Goal: Task Accomplishment & Management: Manage account settings

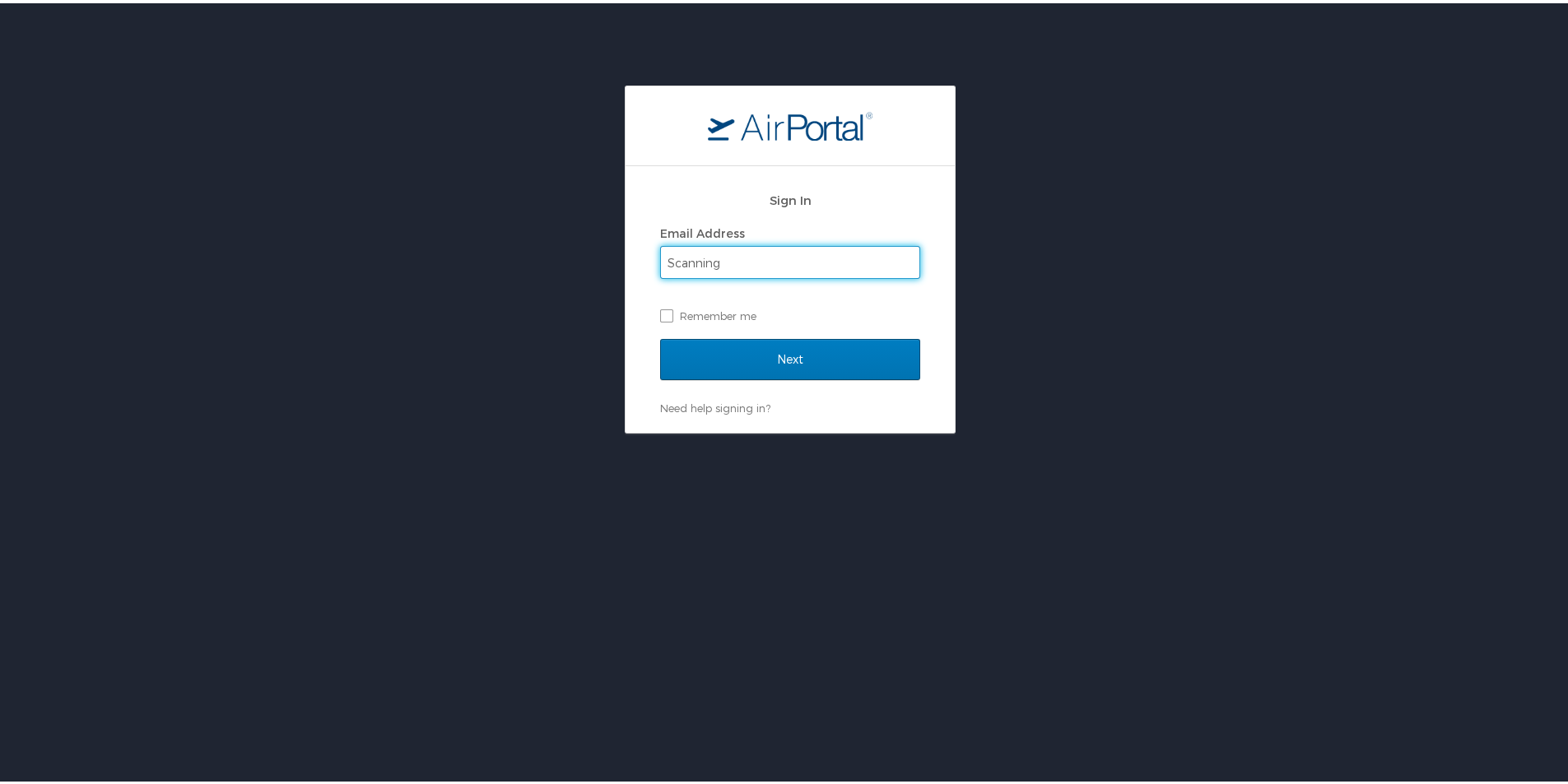
click at [843, 260] on input "Scanning" at bounding box center [790, 259] width 258 height 31
click at [881, 259] on input "Sawan.Dhanotiya@cbtravel.com" at bounding box center [790, 259] width 258 height 31
type input "Sawan.Dhanotiya@cbtravel.dev"
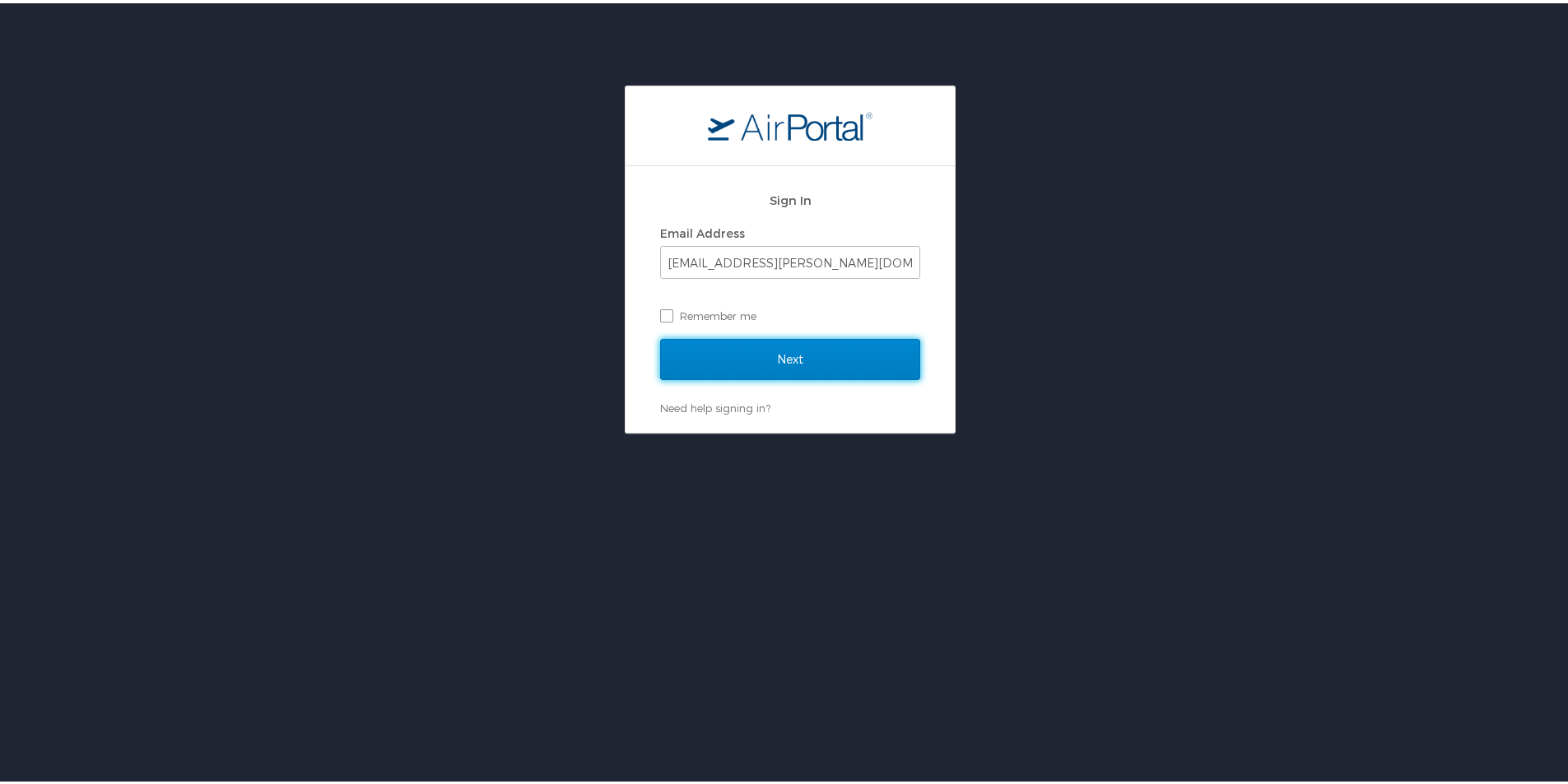
click at [836, 355] on input "Next" at bounding box center [791, 356] width 260 height 41
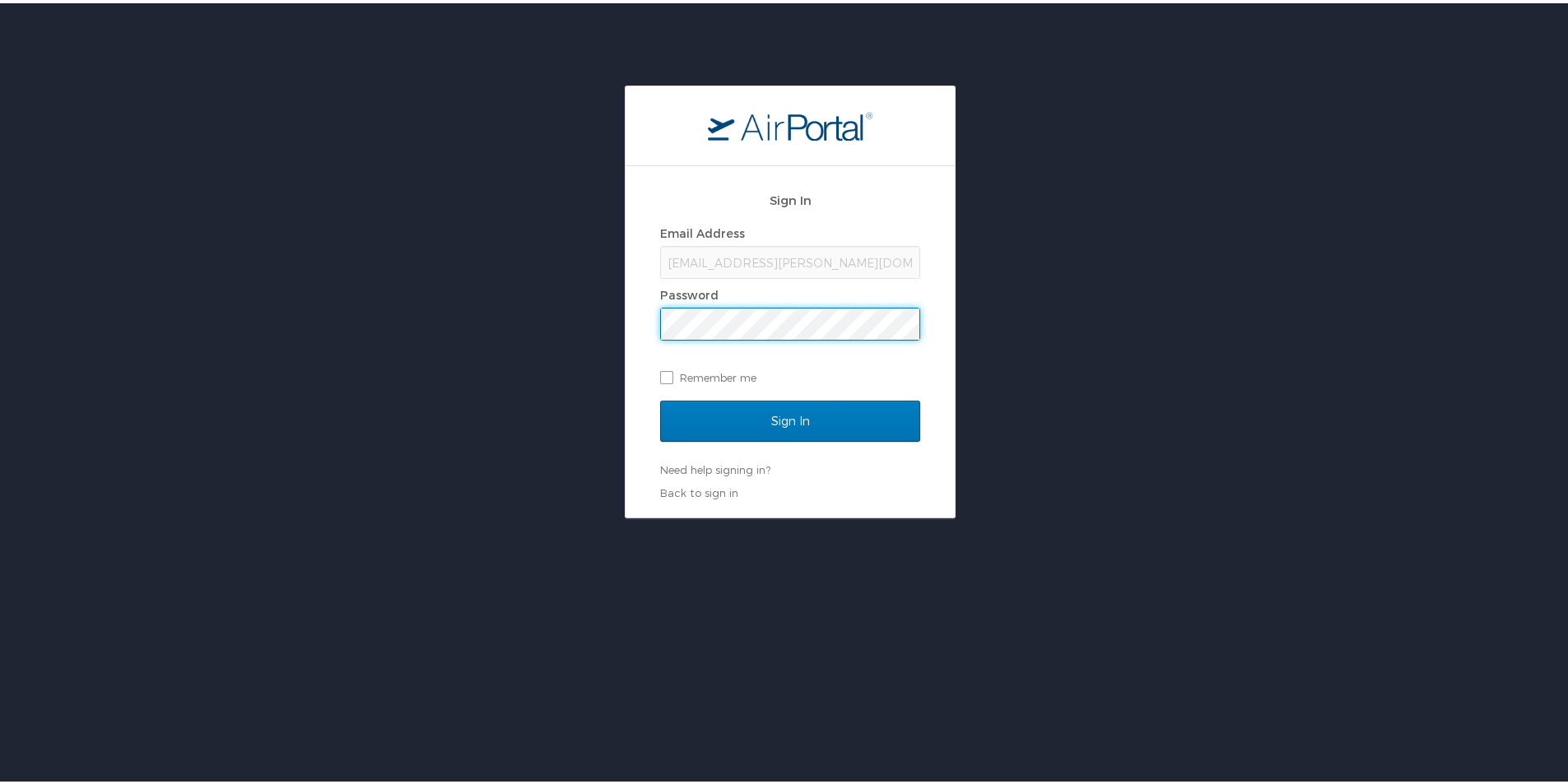
click at [661, 398] on input "Sign In" at bounding box center [791, 418] width 260 height 41
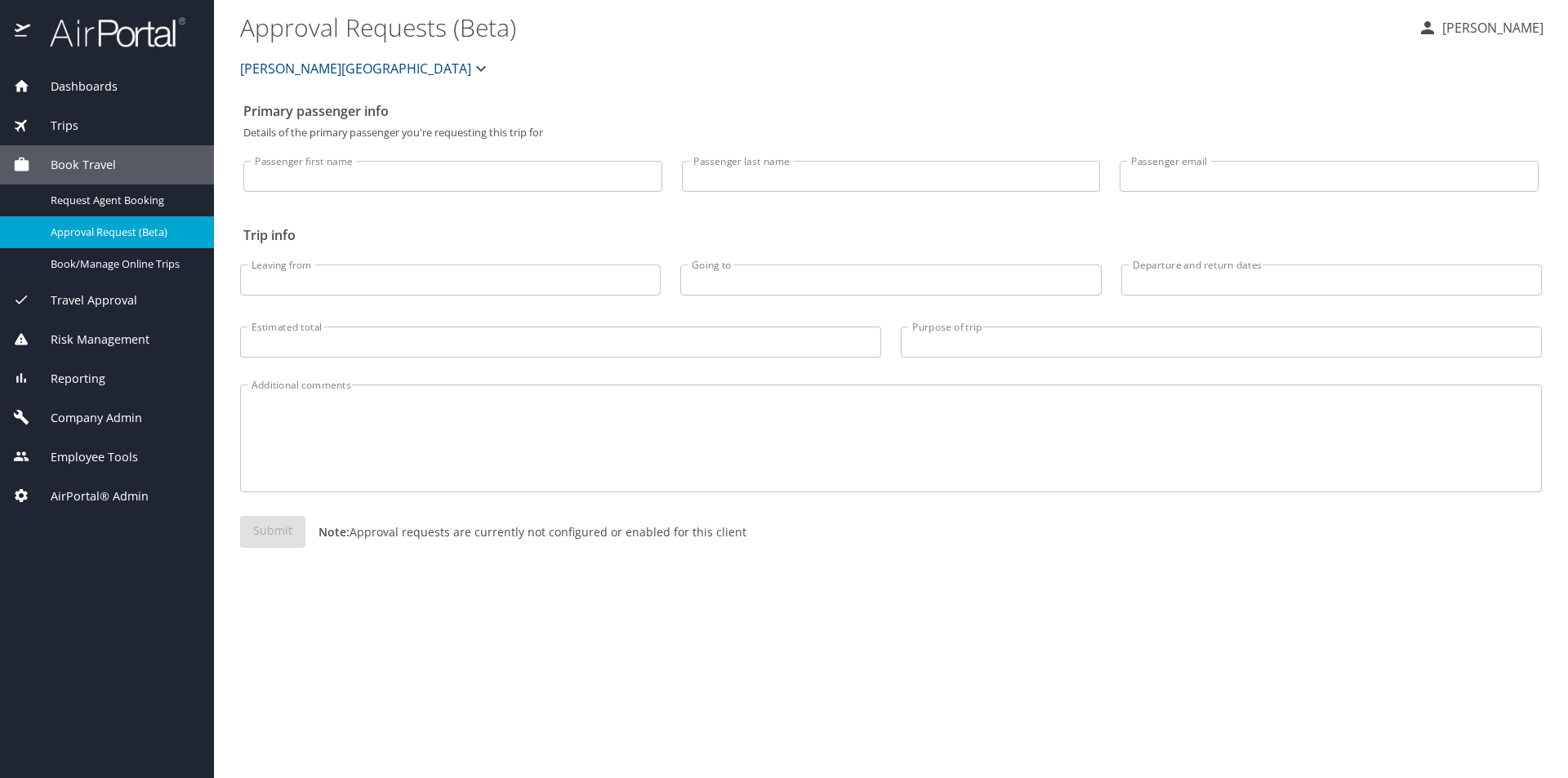
select select "US"
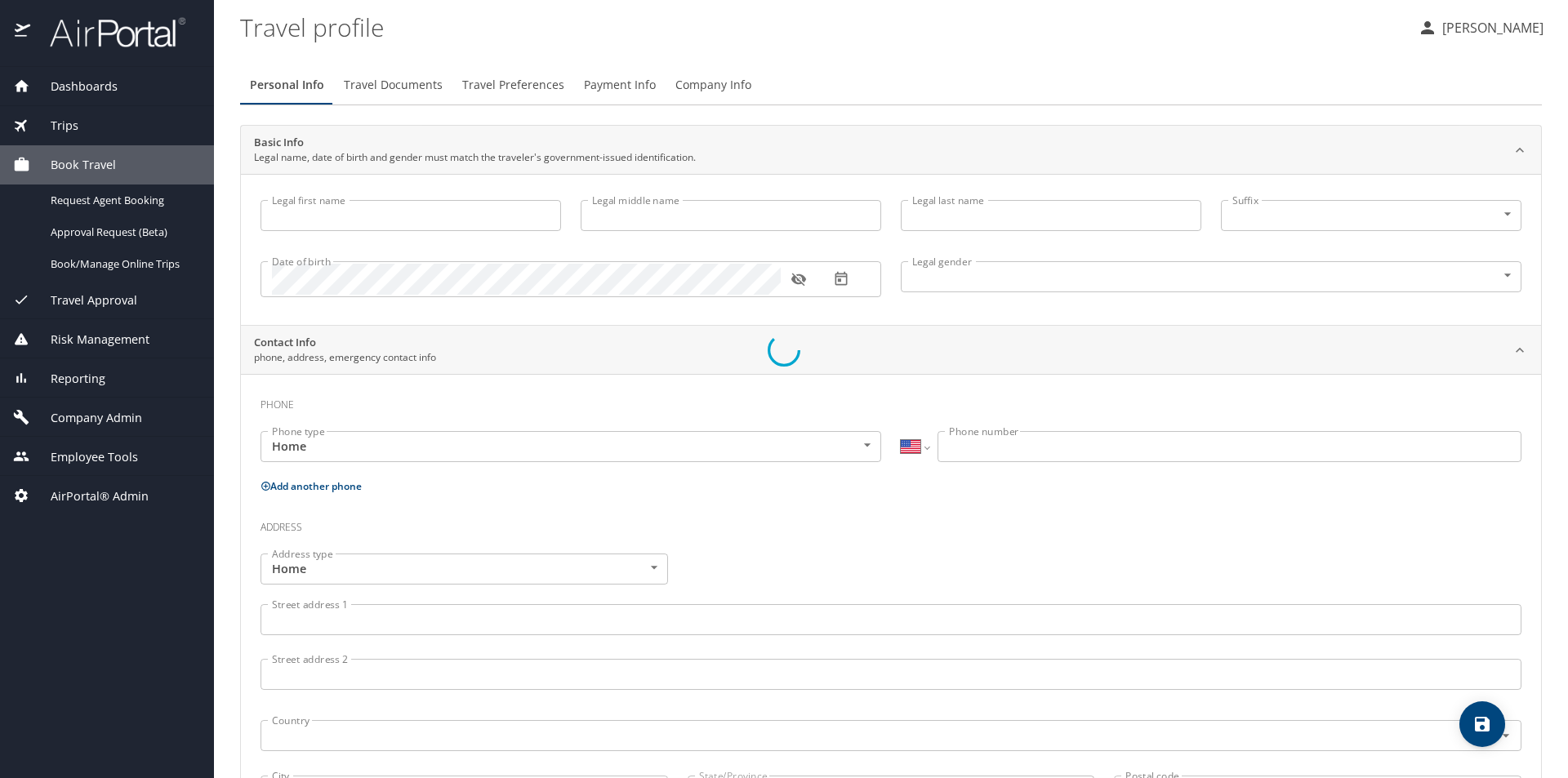
type input "Sawan"
type input "[PERSON_NAME]"
type input "Sr"
type input "[DEMOGRAPHIC_DATA]"
select select "IN"
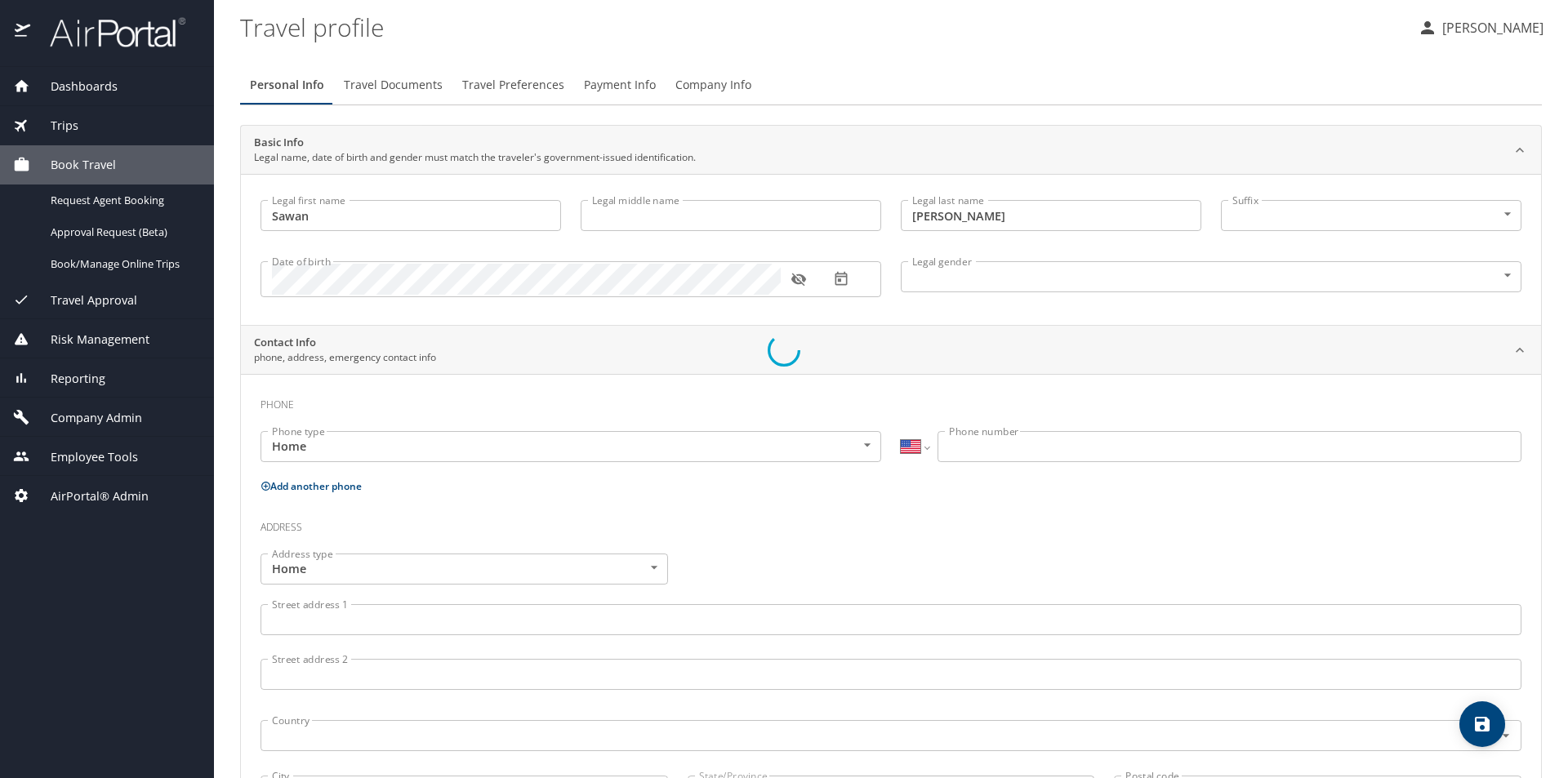
select select "IN"
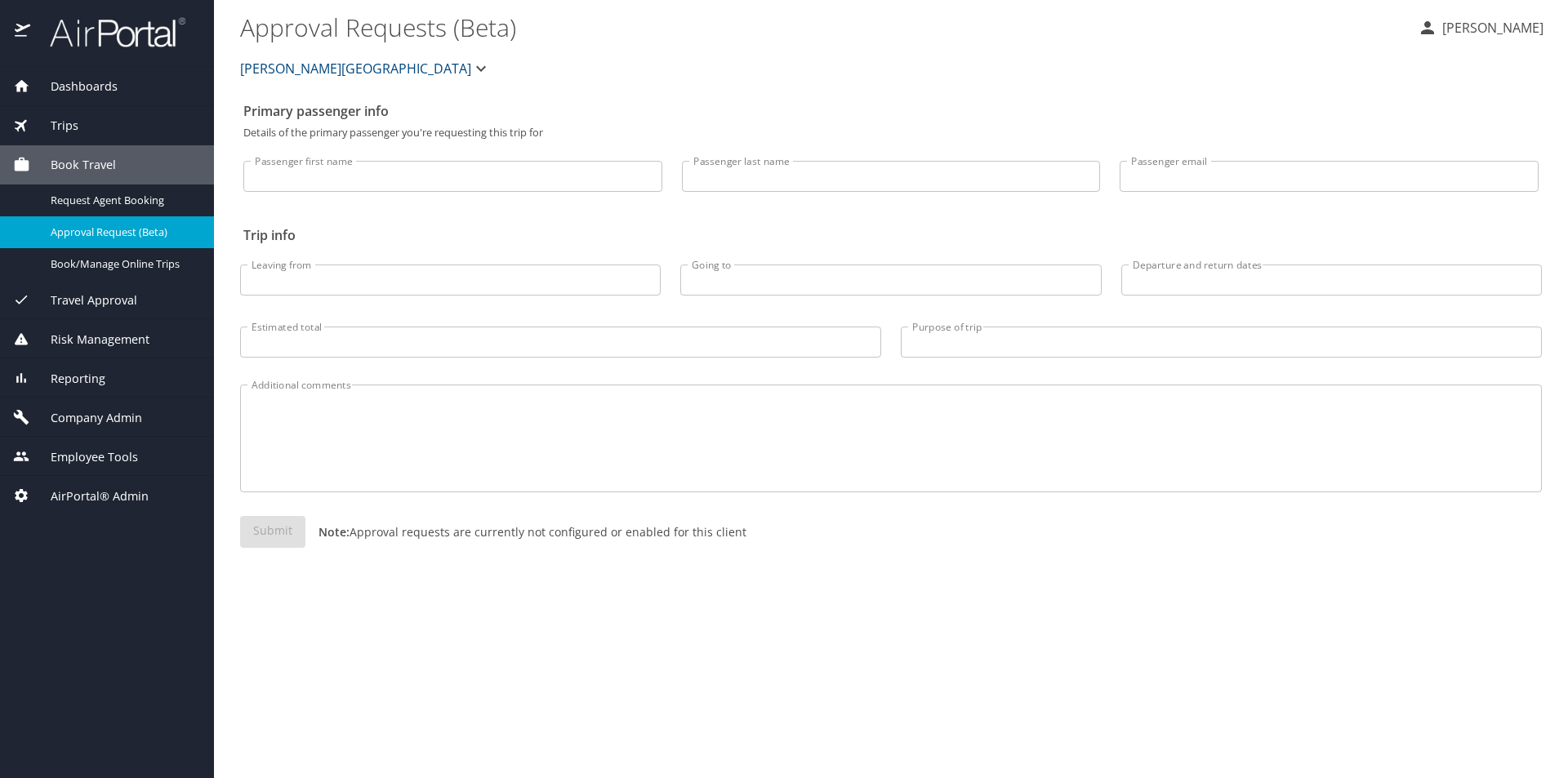
select select "US"
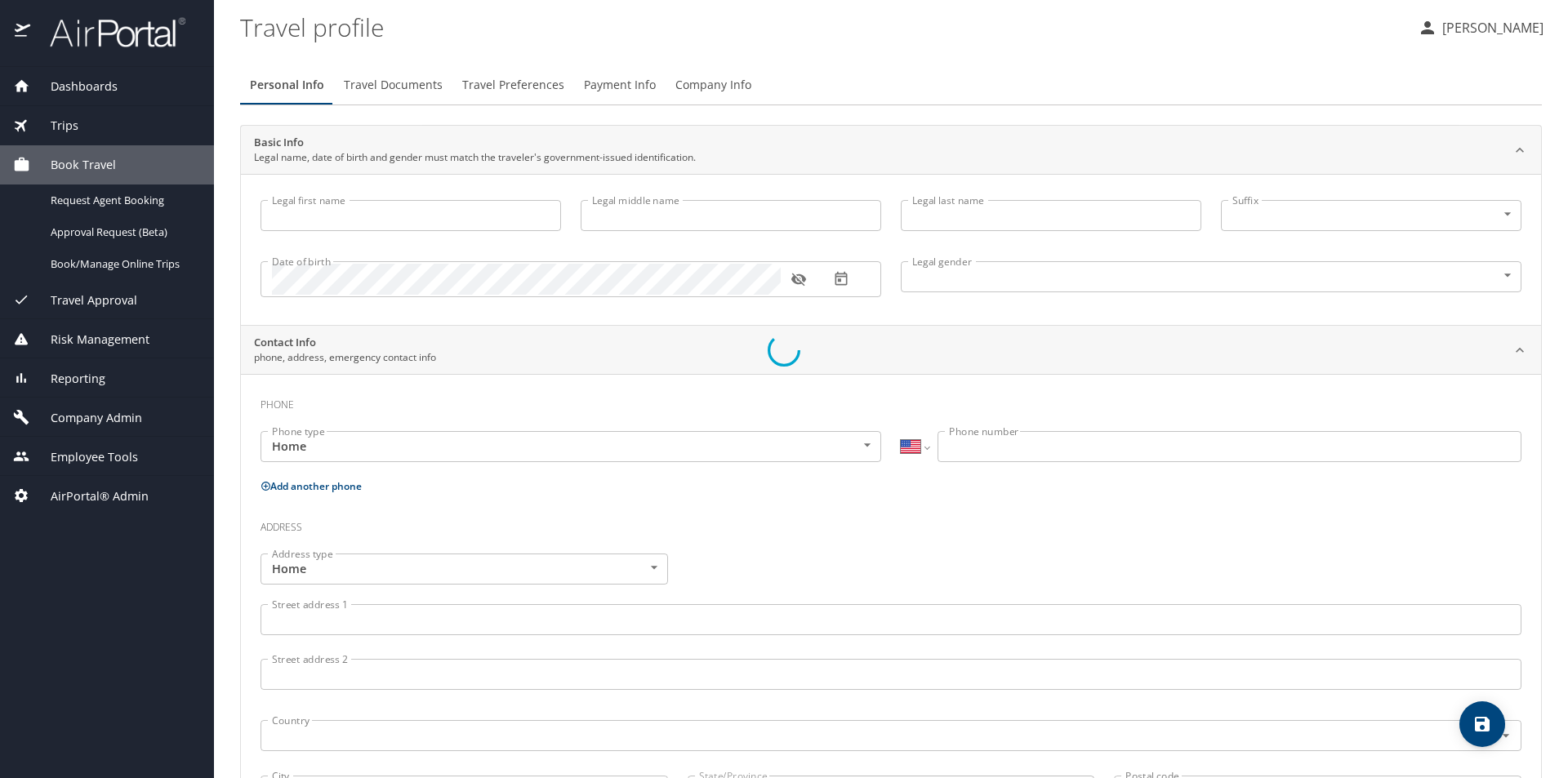
type input "Sawan"
type input "[PERSON_NAME]"
type input "Sr"
type input "[DEMOGRAPHIC_DATA]"
select select "IN"
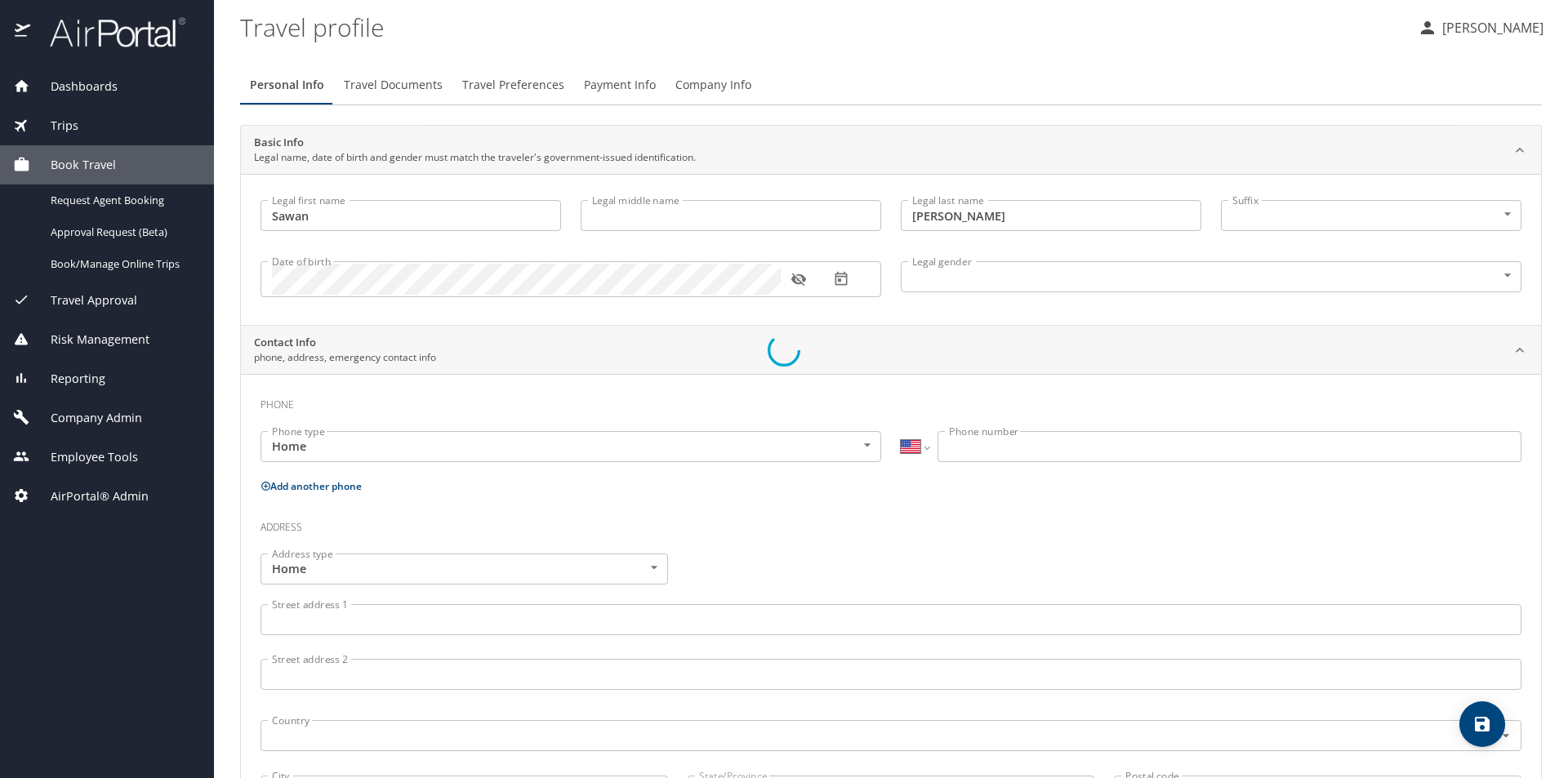
select select "IN"
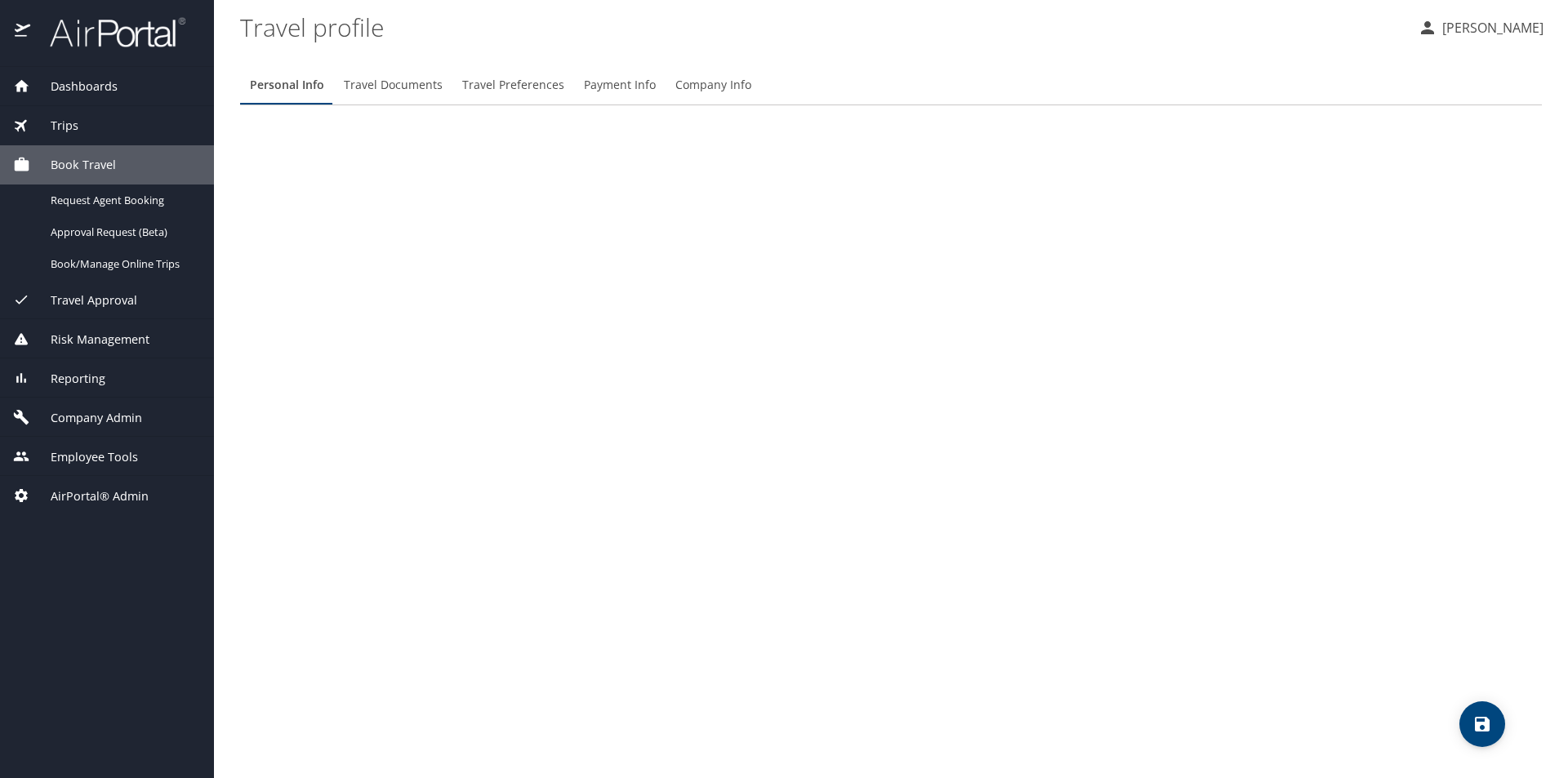
click at [74, 90] on span "Dashboards" at bounding box center [74, 87] width 87 height 18
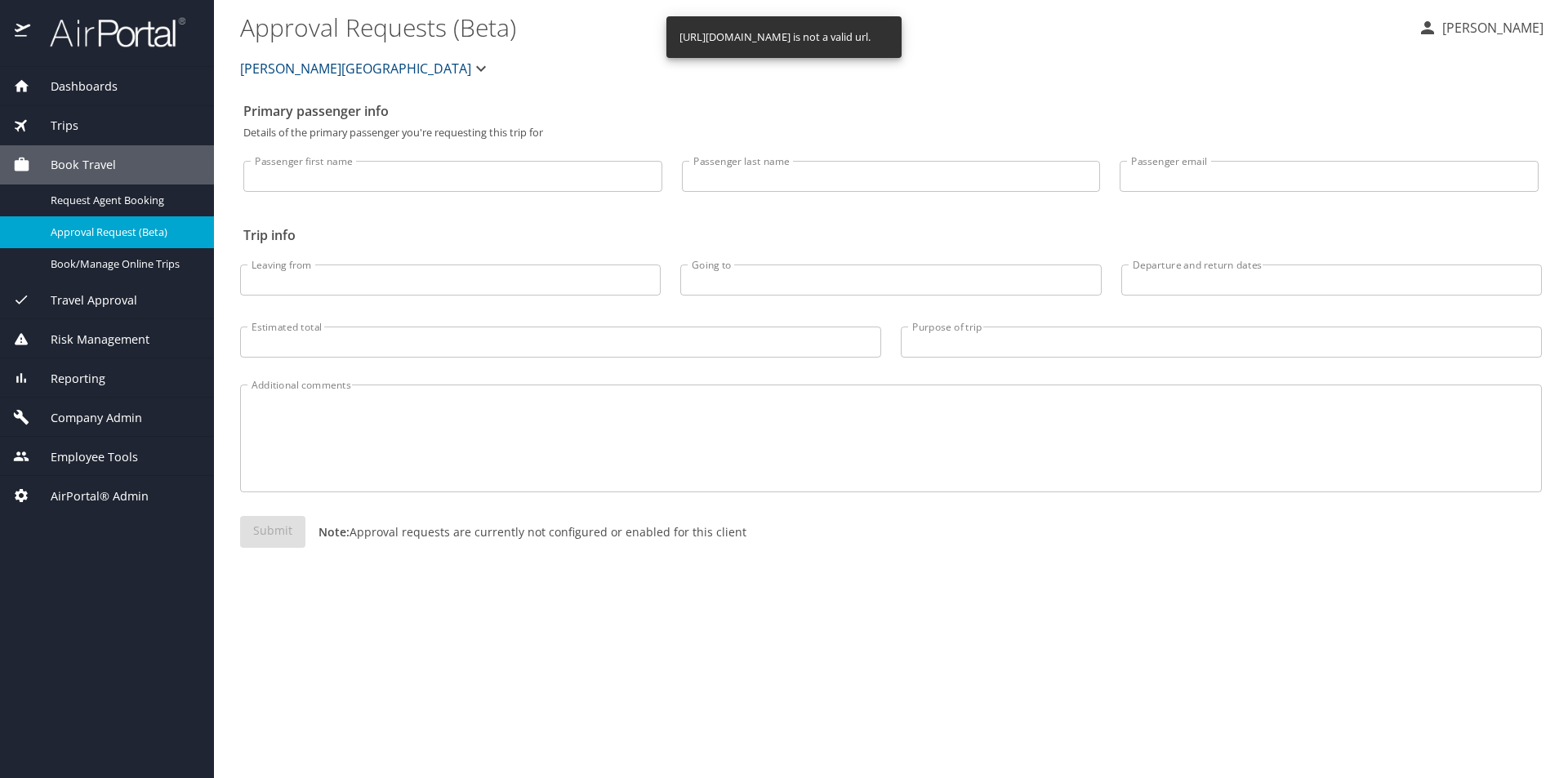
select select "US"
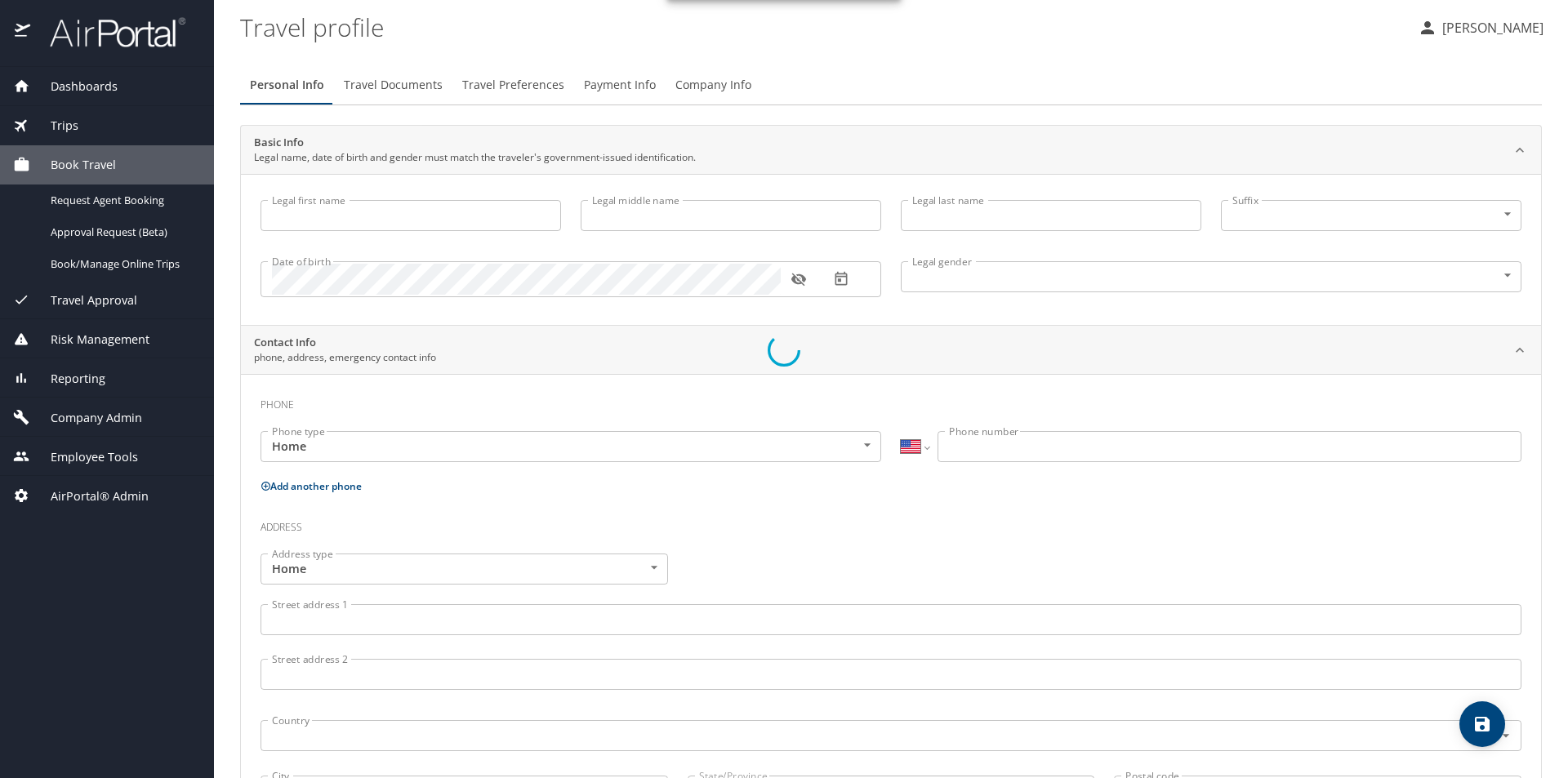
click at [75, 79] on div at bounding box center [784, 350] width 1568 height 856
type input "Sawan"
type input "[PERSON_NAME]"
type input "Sr"
type input "[DEMOGRAPHIC_DATA]"
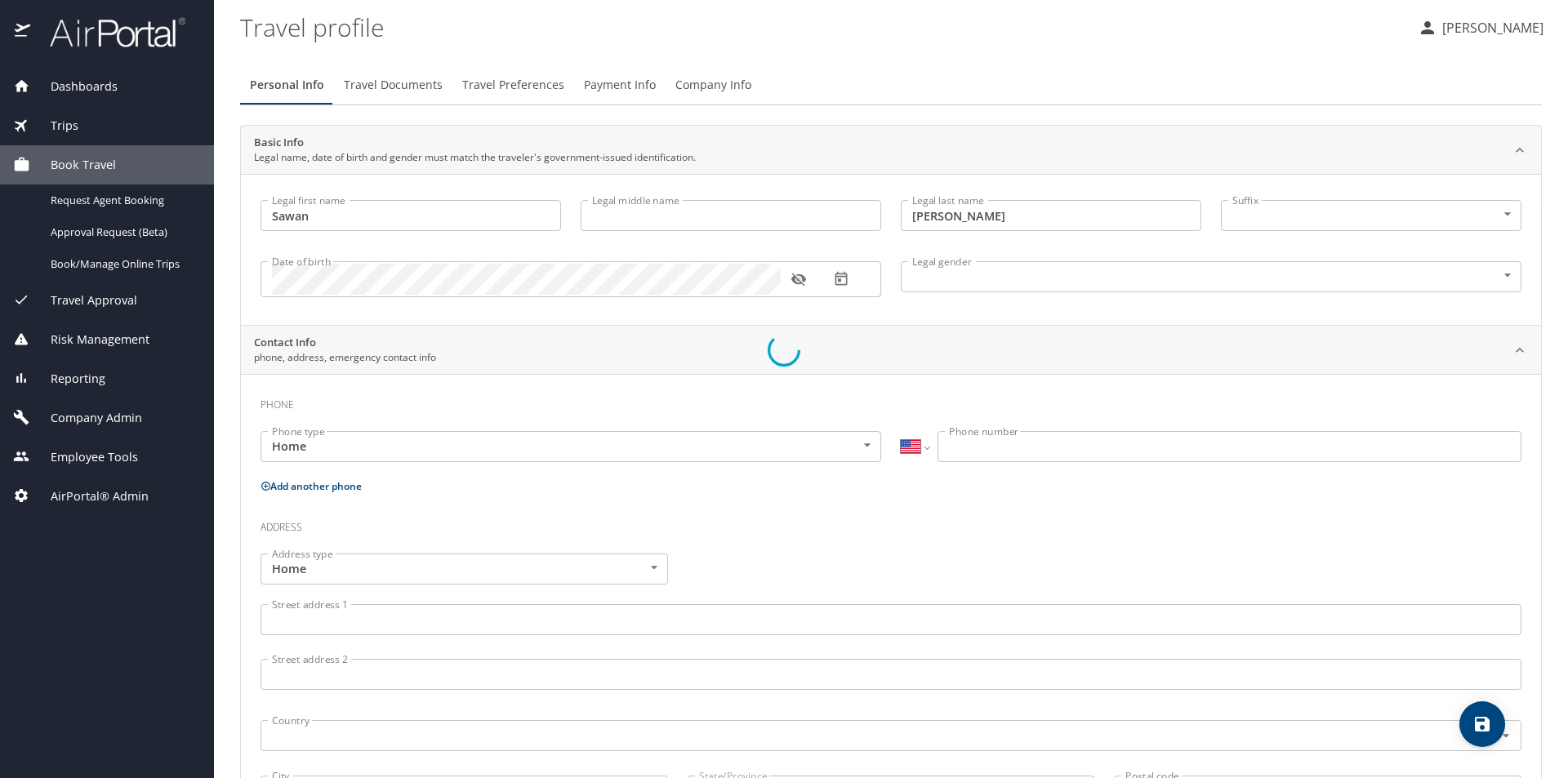
select select "IN"
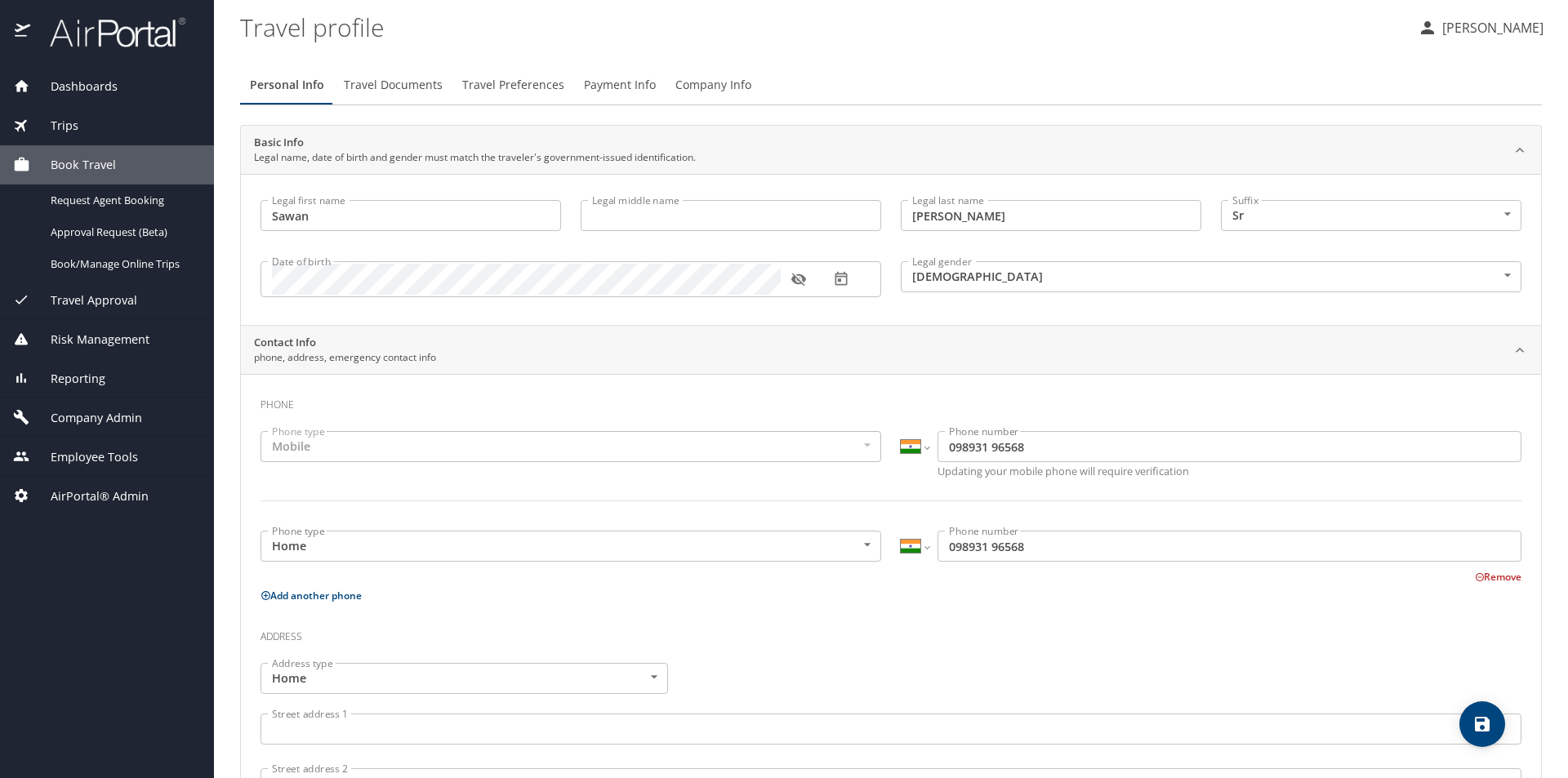
click at [83, 79] on span "Dashboards" at bounding box center [74, 87] width 87 height 18
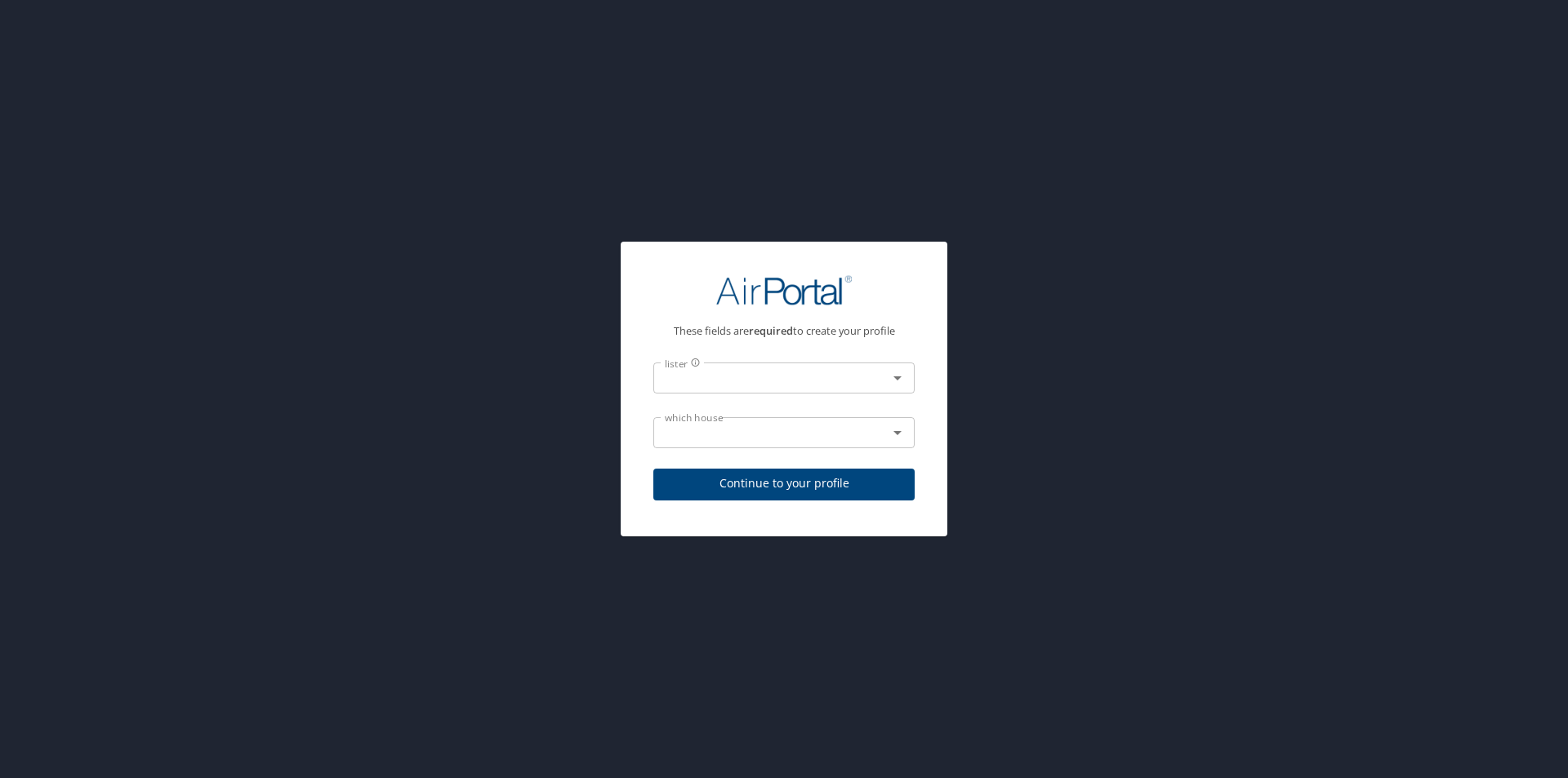
click at [909, 375] on div "lister" at bounding box center [784, 378] width 261 height 31
click at [894, 375] on icon "Open" at bounding box center [897, 377] width 20 height 20
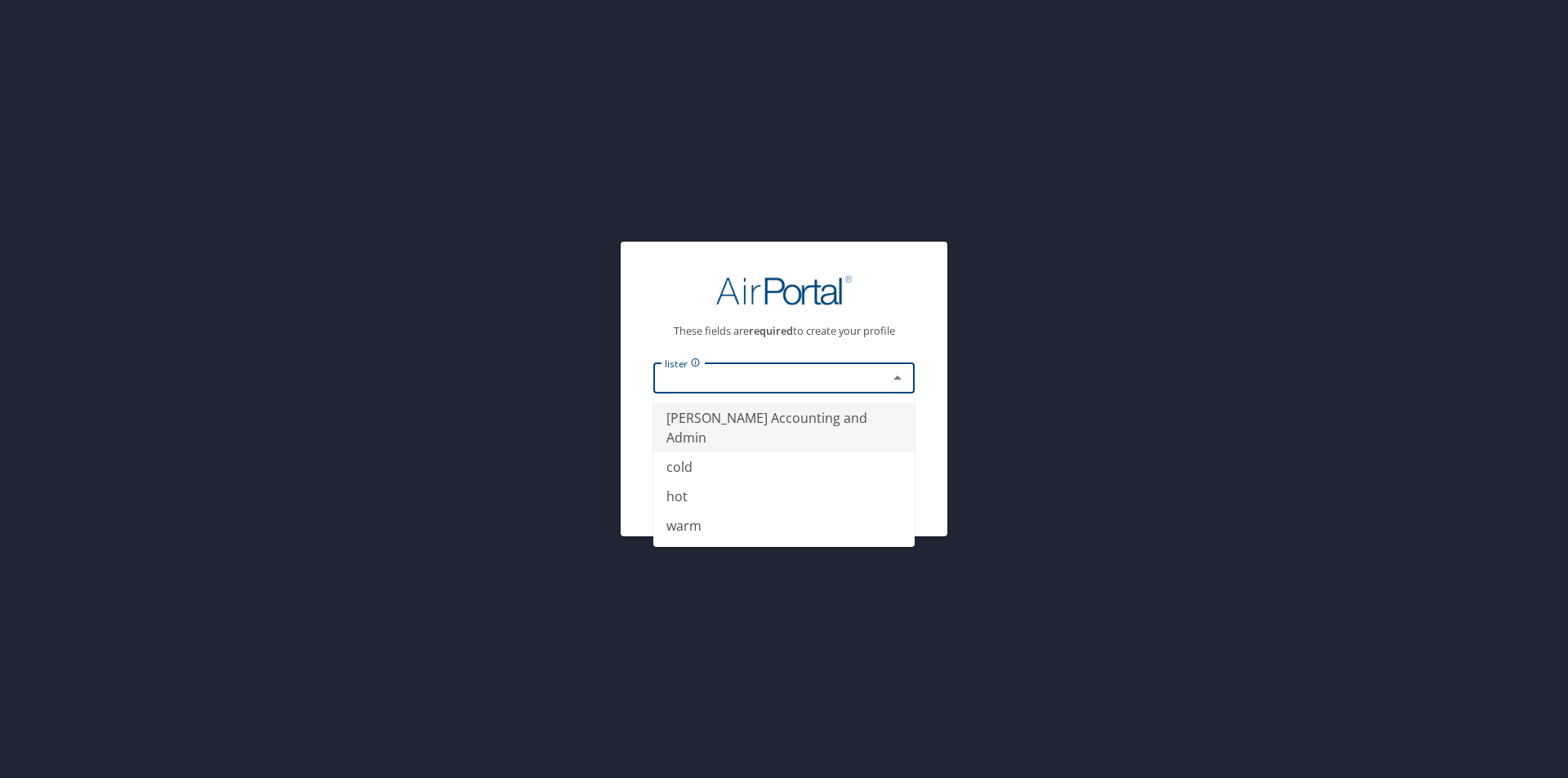
click at [894, 375] on icon "Close" at bounding box center [897, 377] width 20 height 20
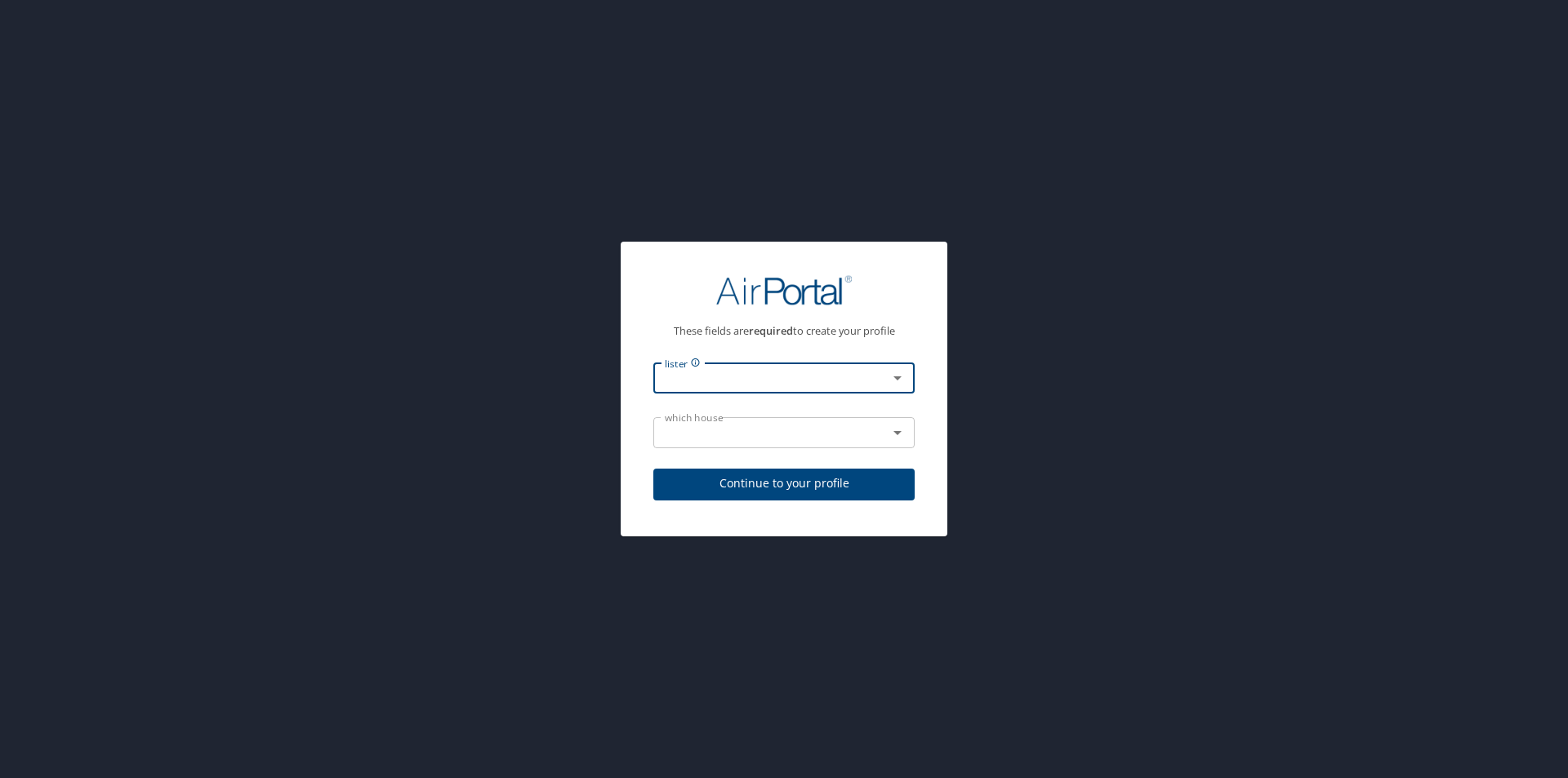
click at [901, 436] on icon "Open" at bounding box center [897, 433] width 20 height 20
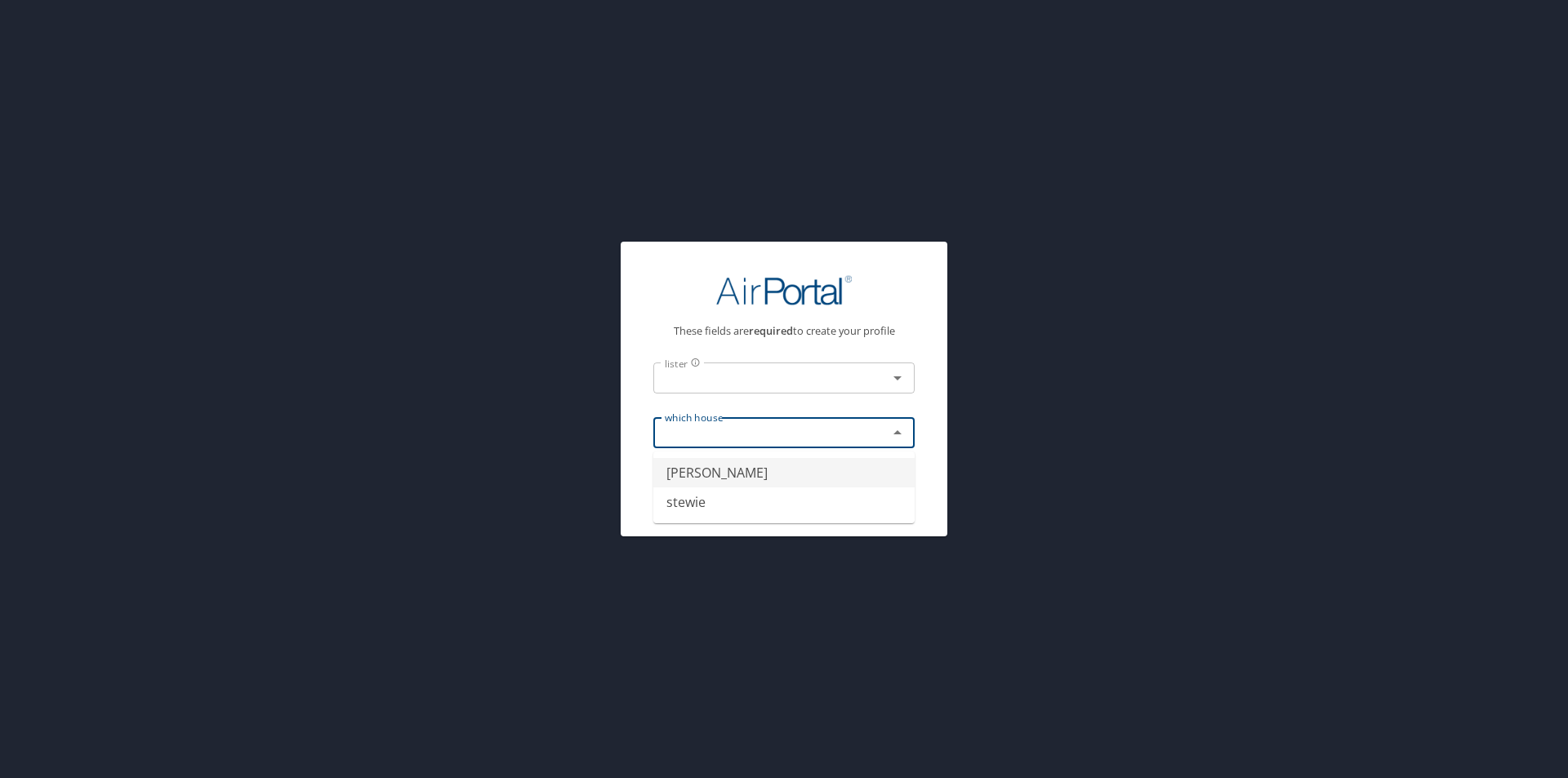
type input "griffin"
click at [921, 328] on div "These fields are required to create your profile lister lister which house grif…" at bounding box center [784, 385] width 300 height 261
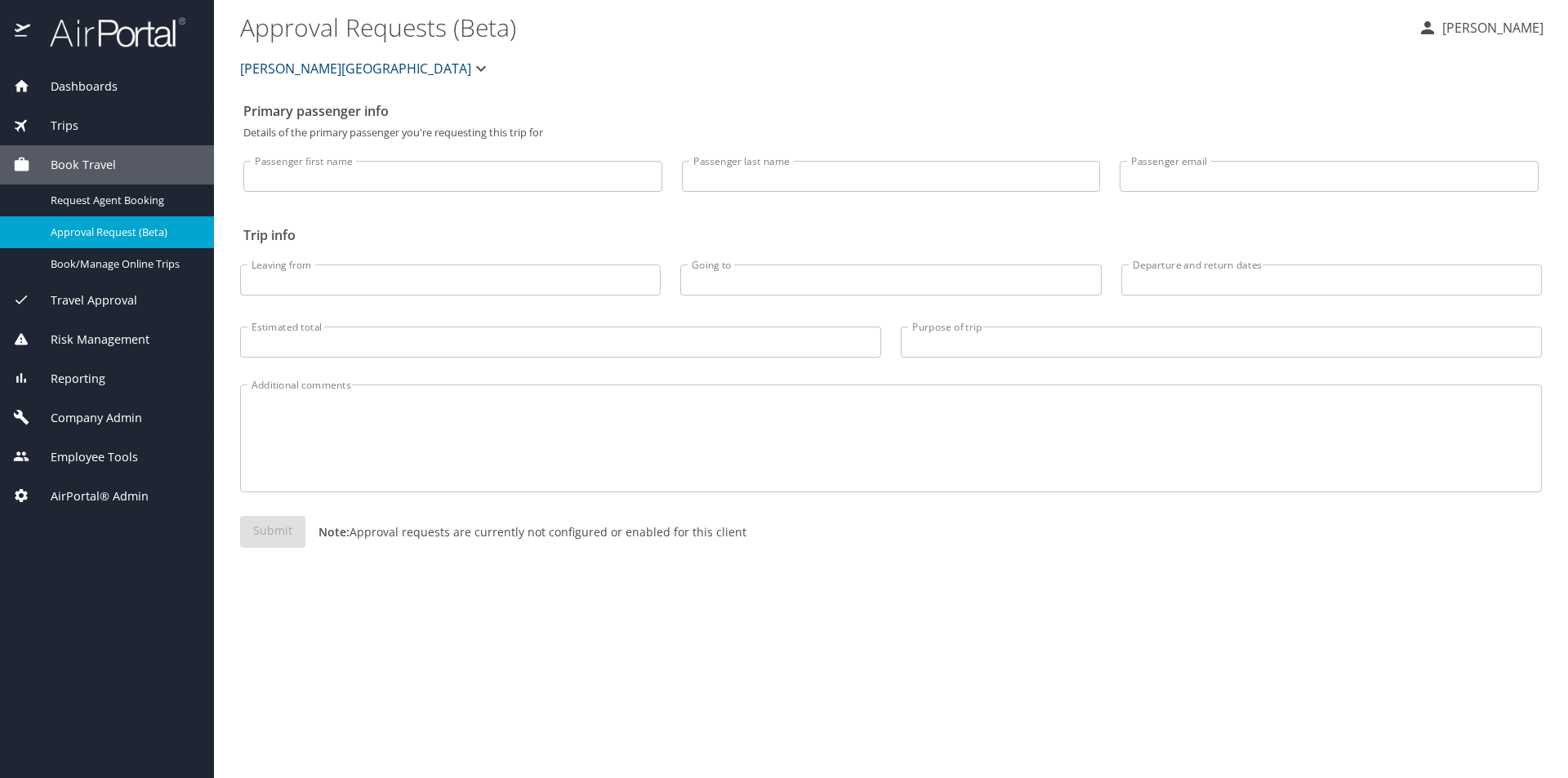
select select "US"
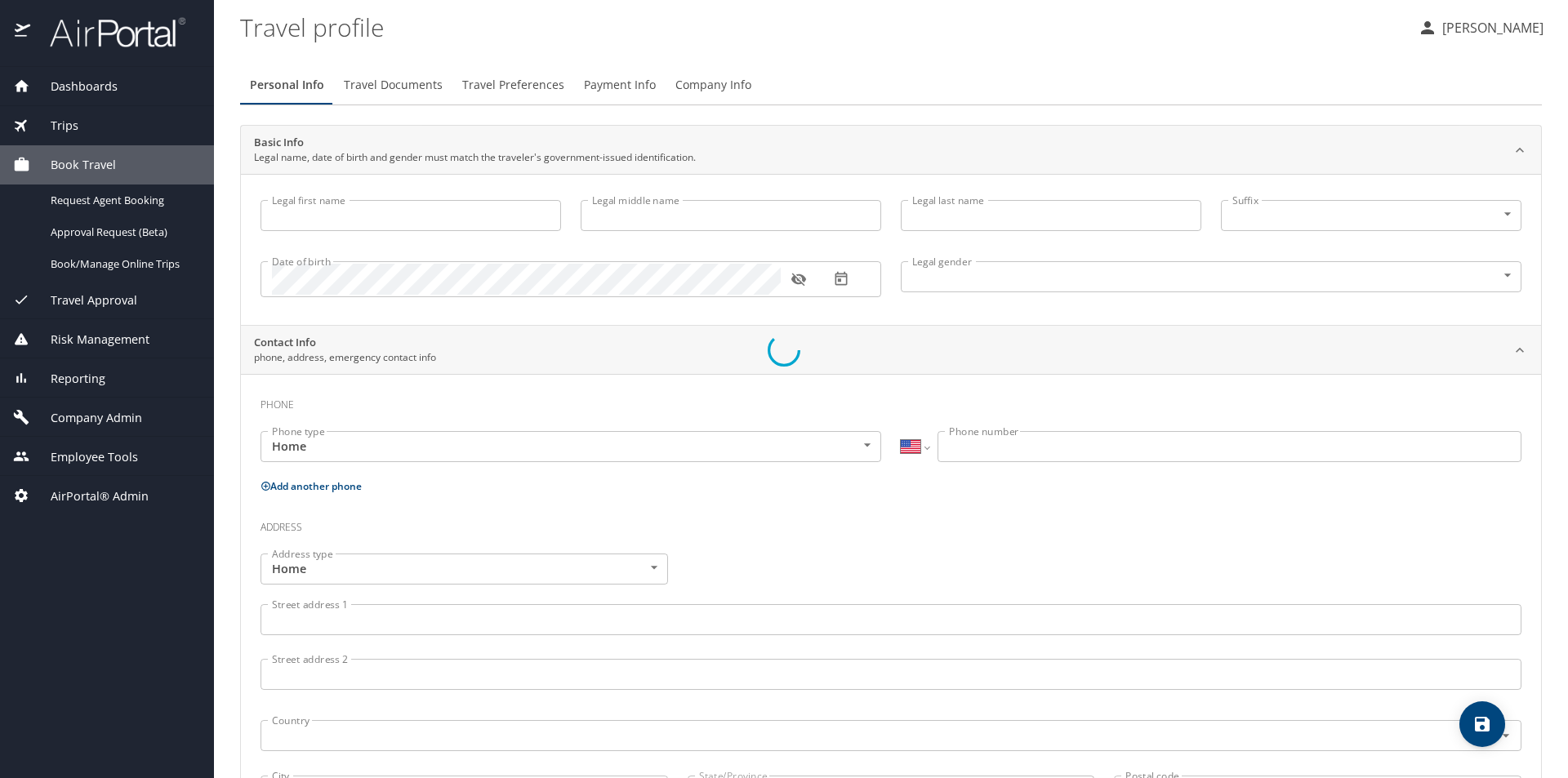
click at [87, 89] on div at bounding box center [784, 350] width 1568 height 856
type input "Sawan"
type input "Dhanotiya"
type input "Sr"
type input "Male"
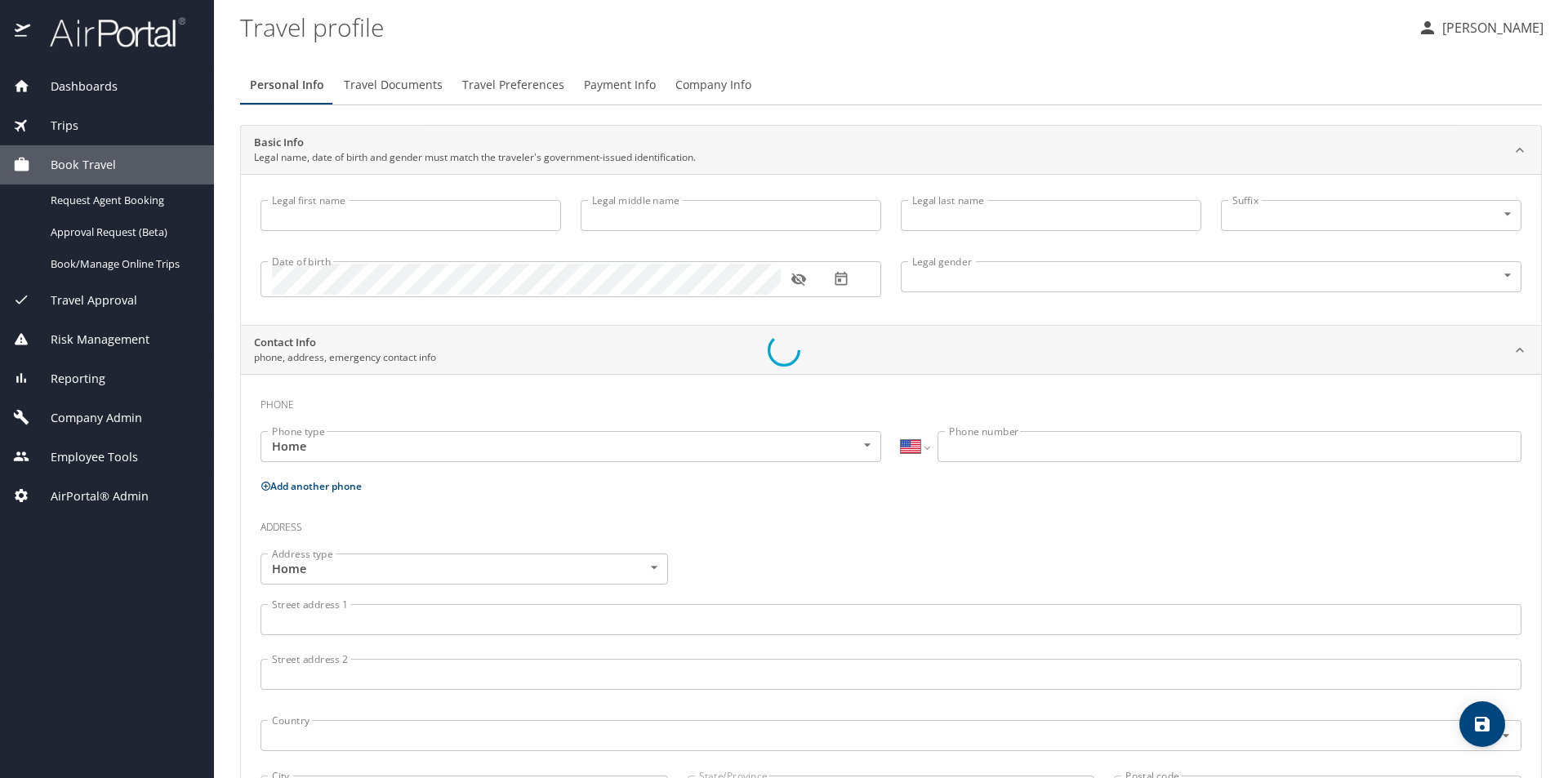
select select "IN"
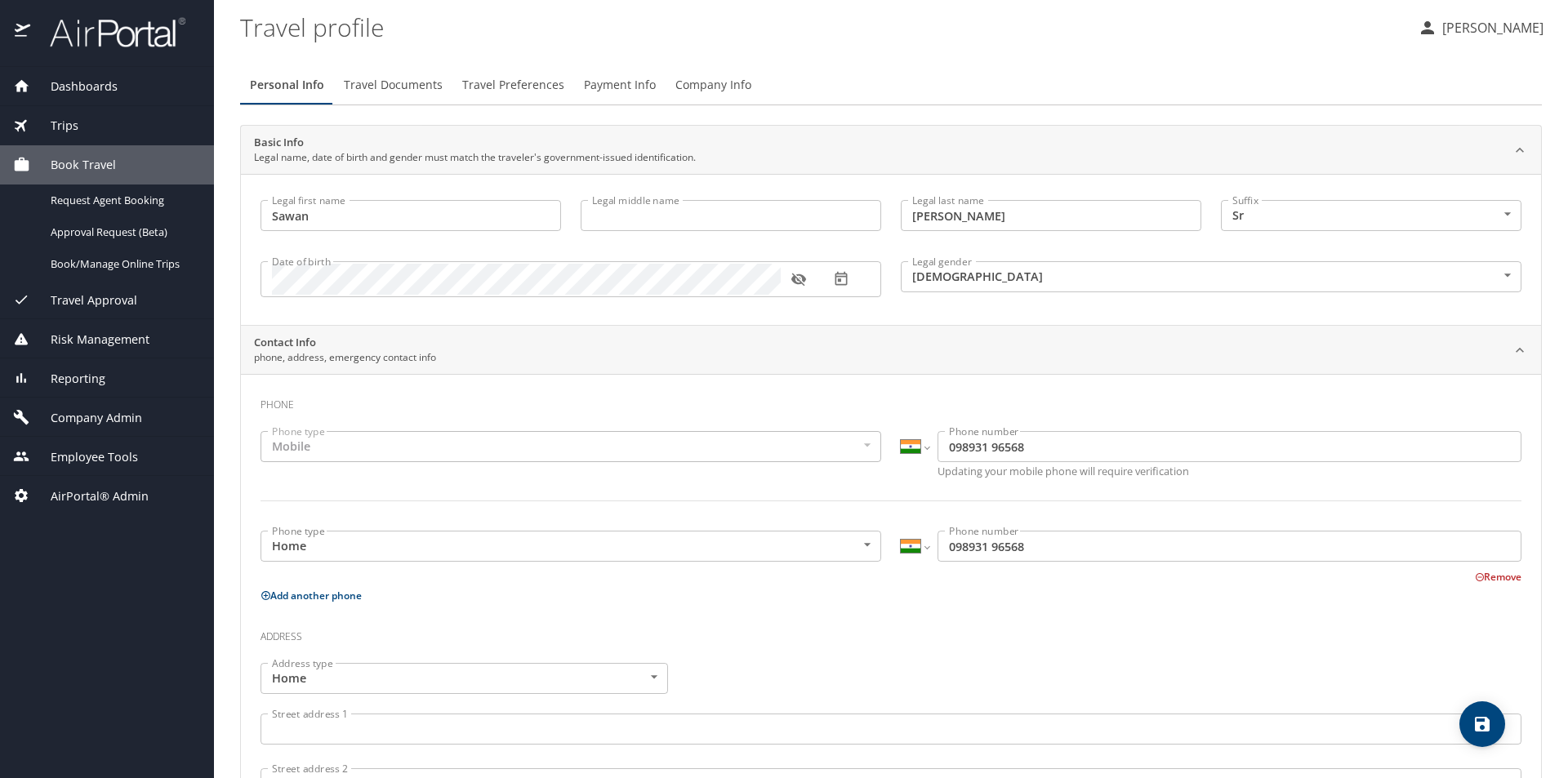
click at [87, 89] on span "Dashboards" at bounding box center [74, 87] width 87 height 18
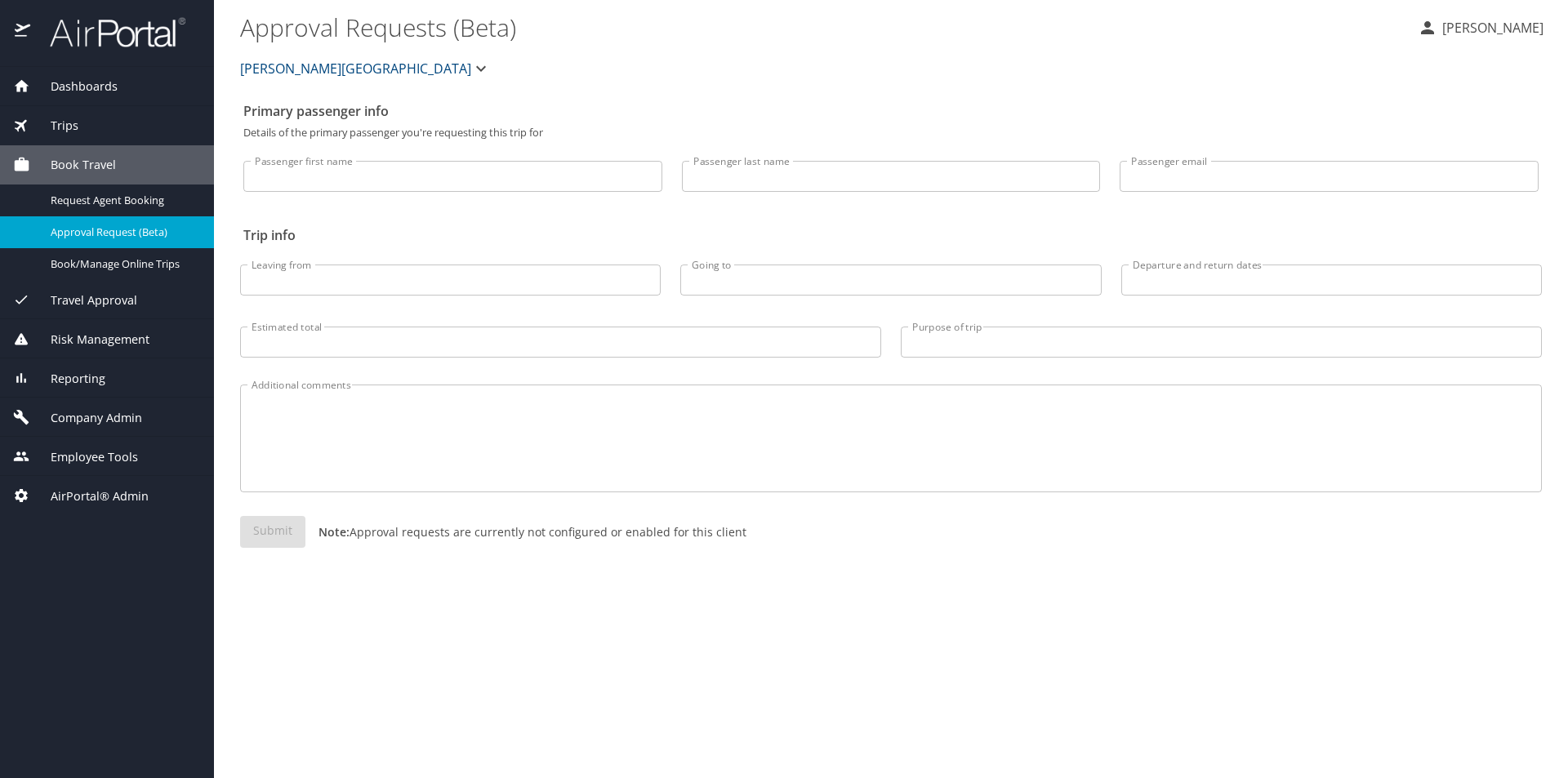
click at [50, 36] on div "Dashboards AirPortal 360™ Manager AirPortal 360™ Agent My Travel Dashboard Trip…" at bounding box center [784, 389] width 1568 height 778
select select "US"
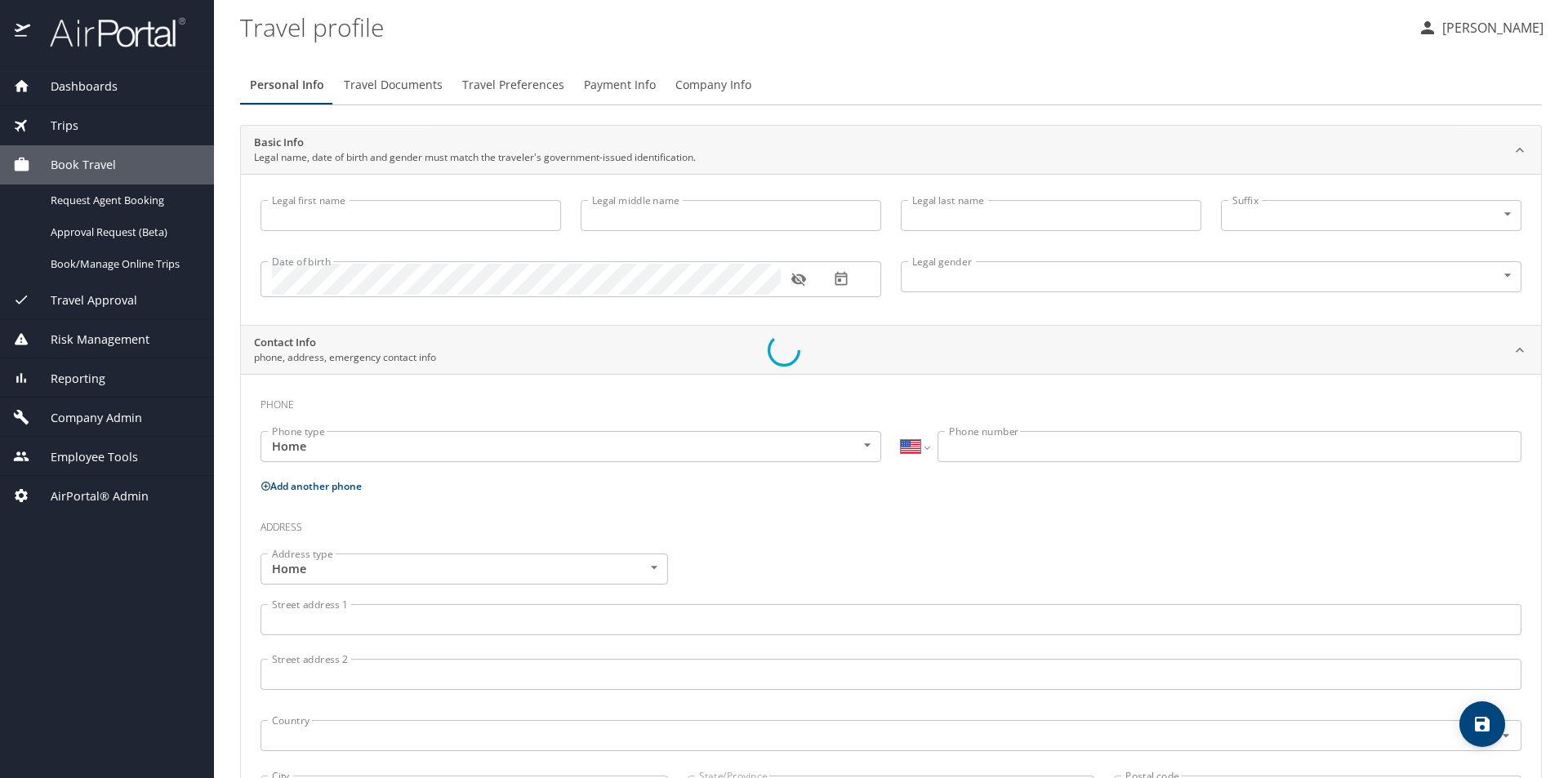
click at [75, 103] on div at bounding box center [784, 350] width 1568 height 856
click at [78, 92] on div at bounding box center [784, 350] width 1568 height 856
type input "Sawan"
type input "Dhanotiya"
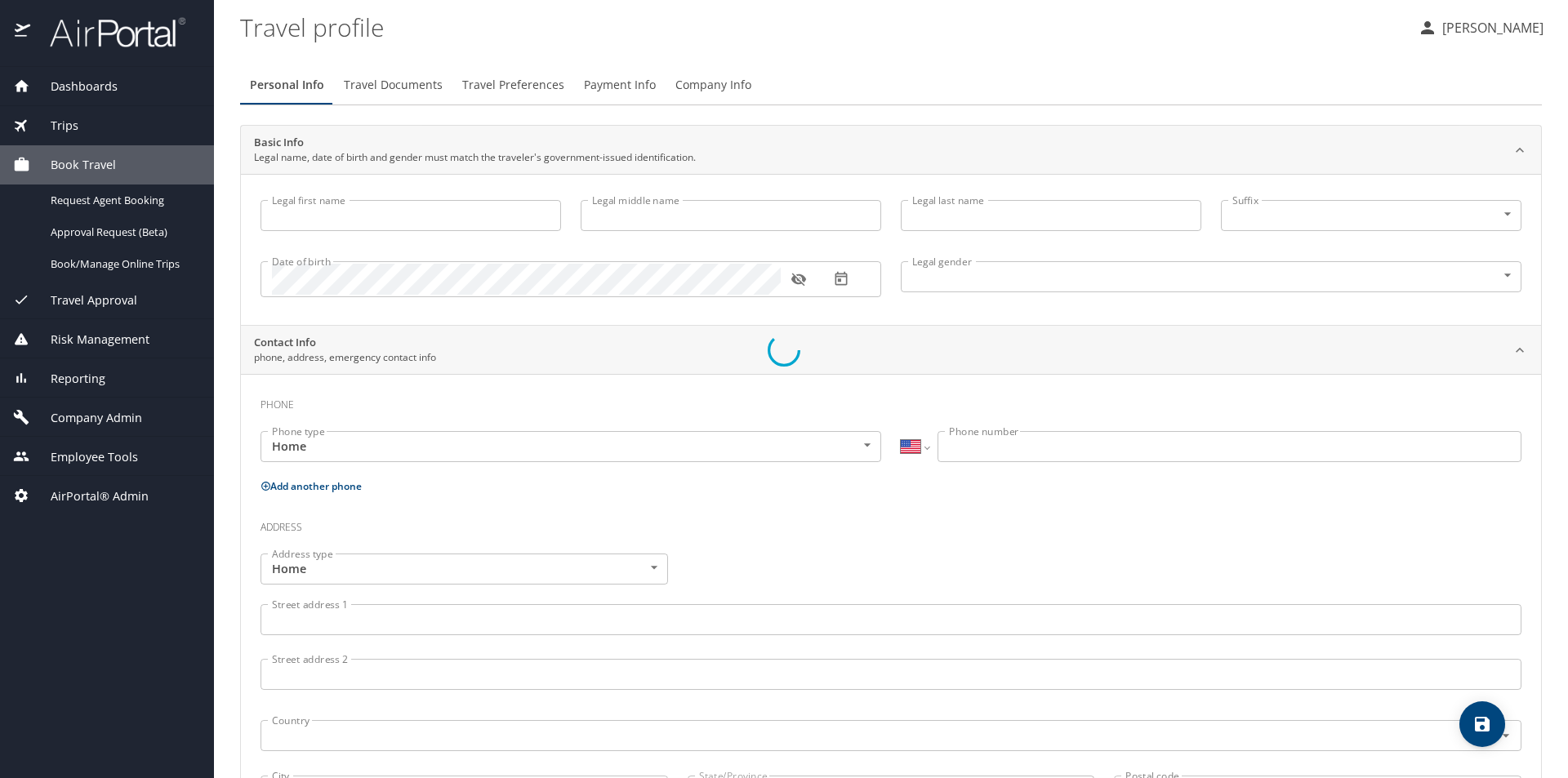
type input "Sr"
type input "Male"
select select "IN"
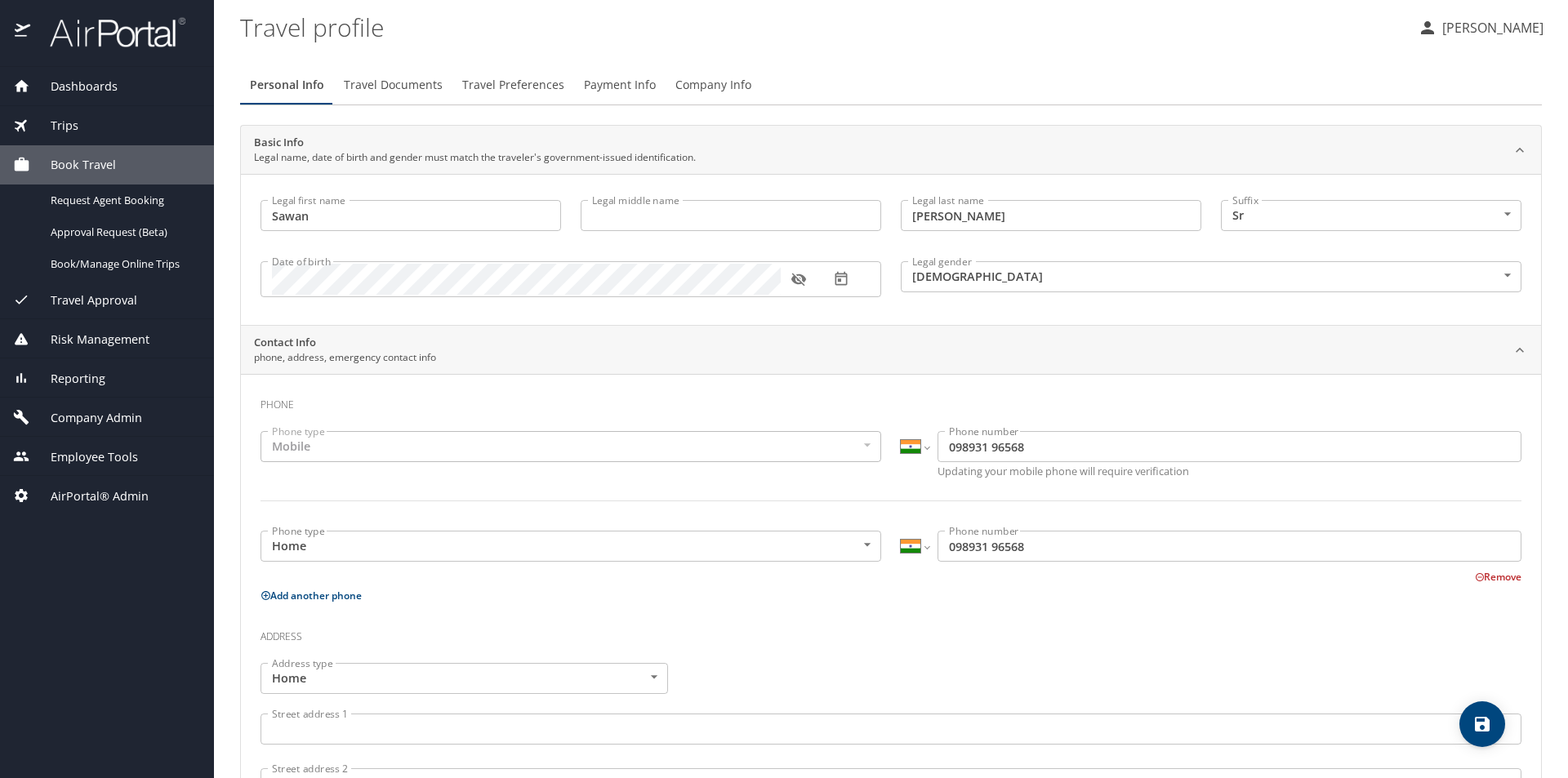
click at [78, 91] on span "Dashboards" at bounding box center [74, 87] width 87 height 18
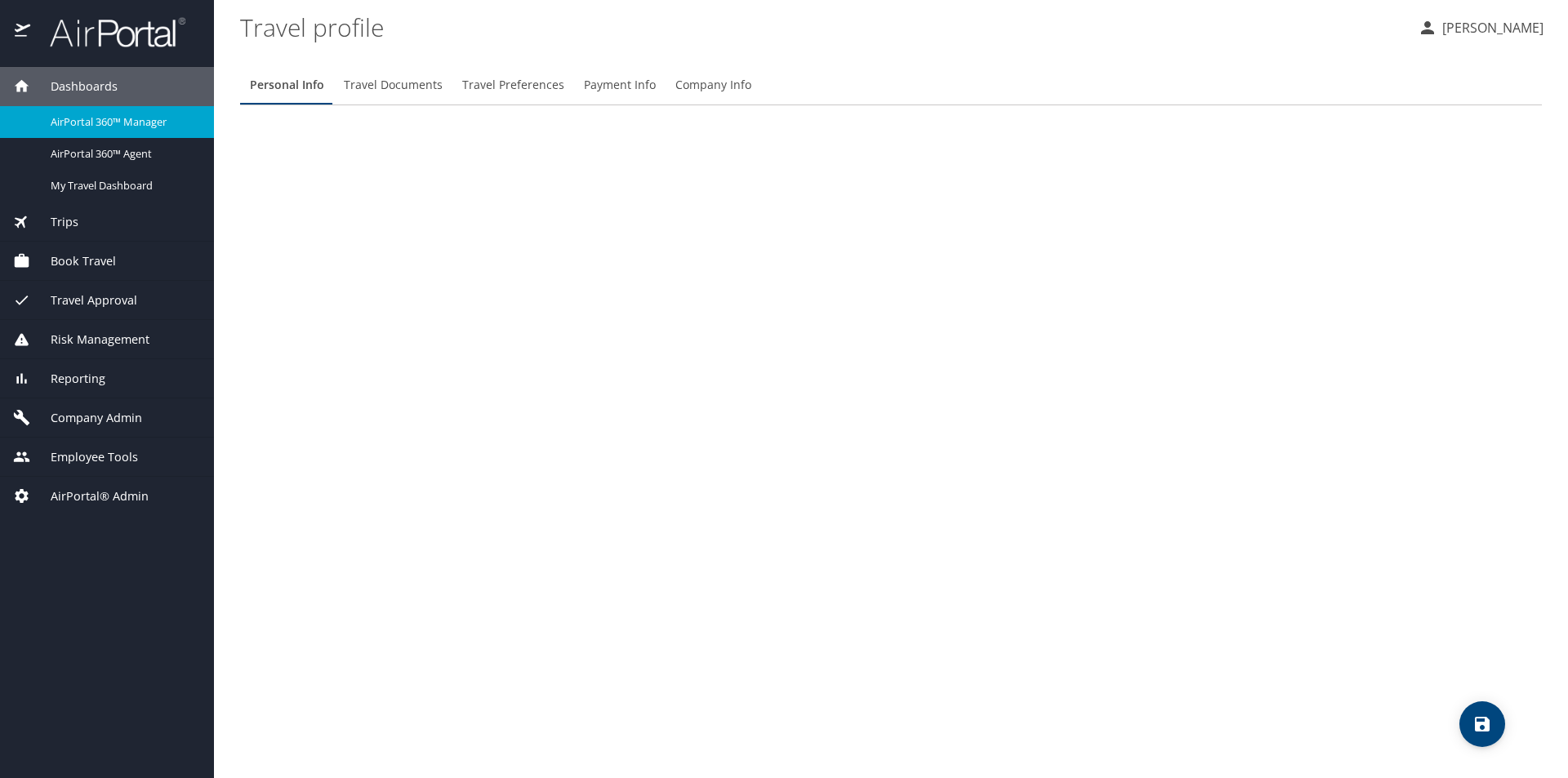
click at [78, 91] on span "Dashboards" at bounding box center [74, 87] width 87 height 18
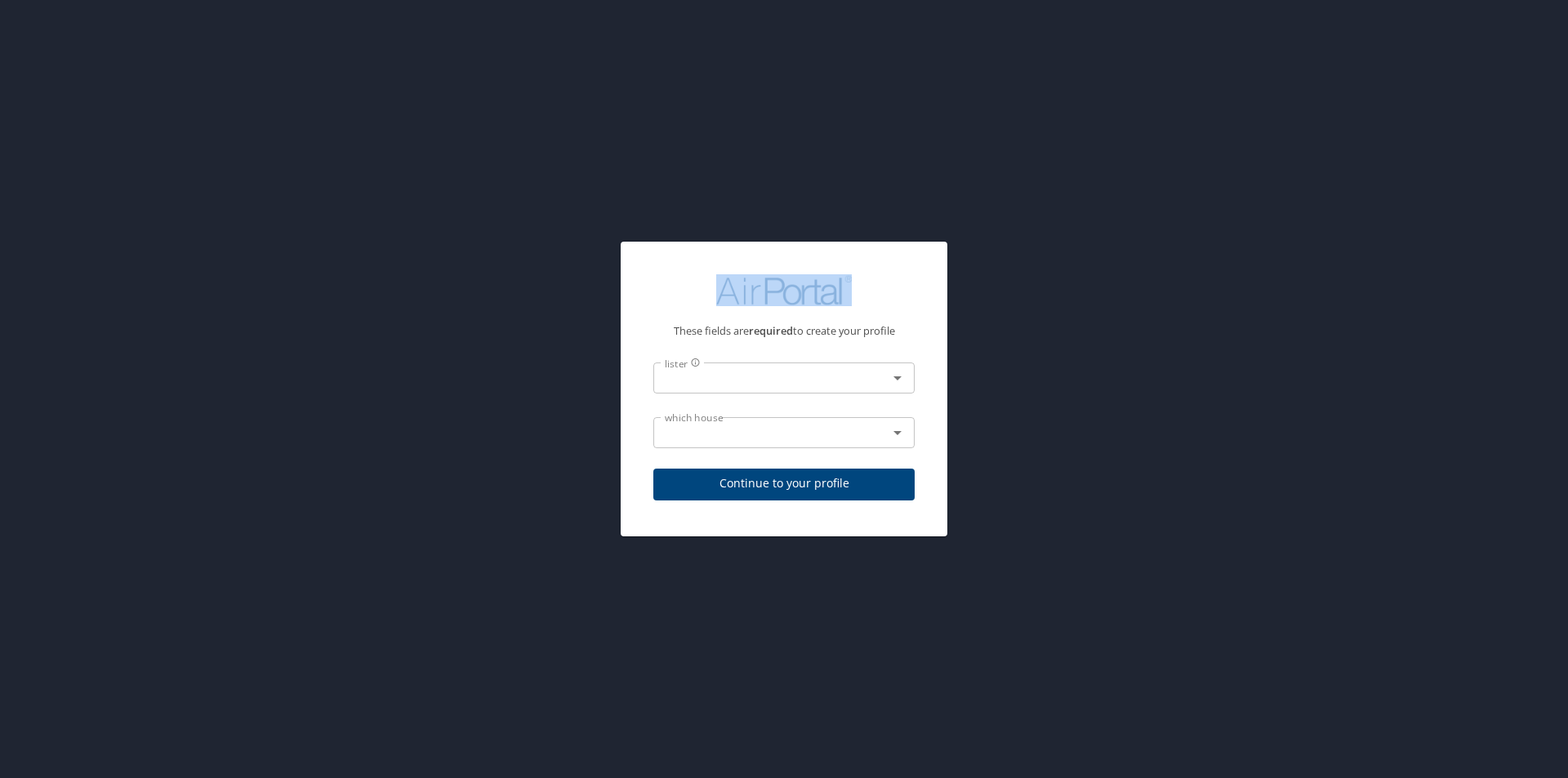
click at [78, 91] on div "These fields are required to create your profile lister lister which house whic…" at bounding box center [784, 389] width 1568 height 778
click at [862, 291] on div at bounding box center [784, 290] width 261 height 71
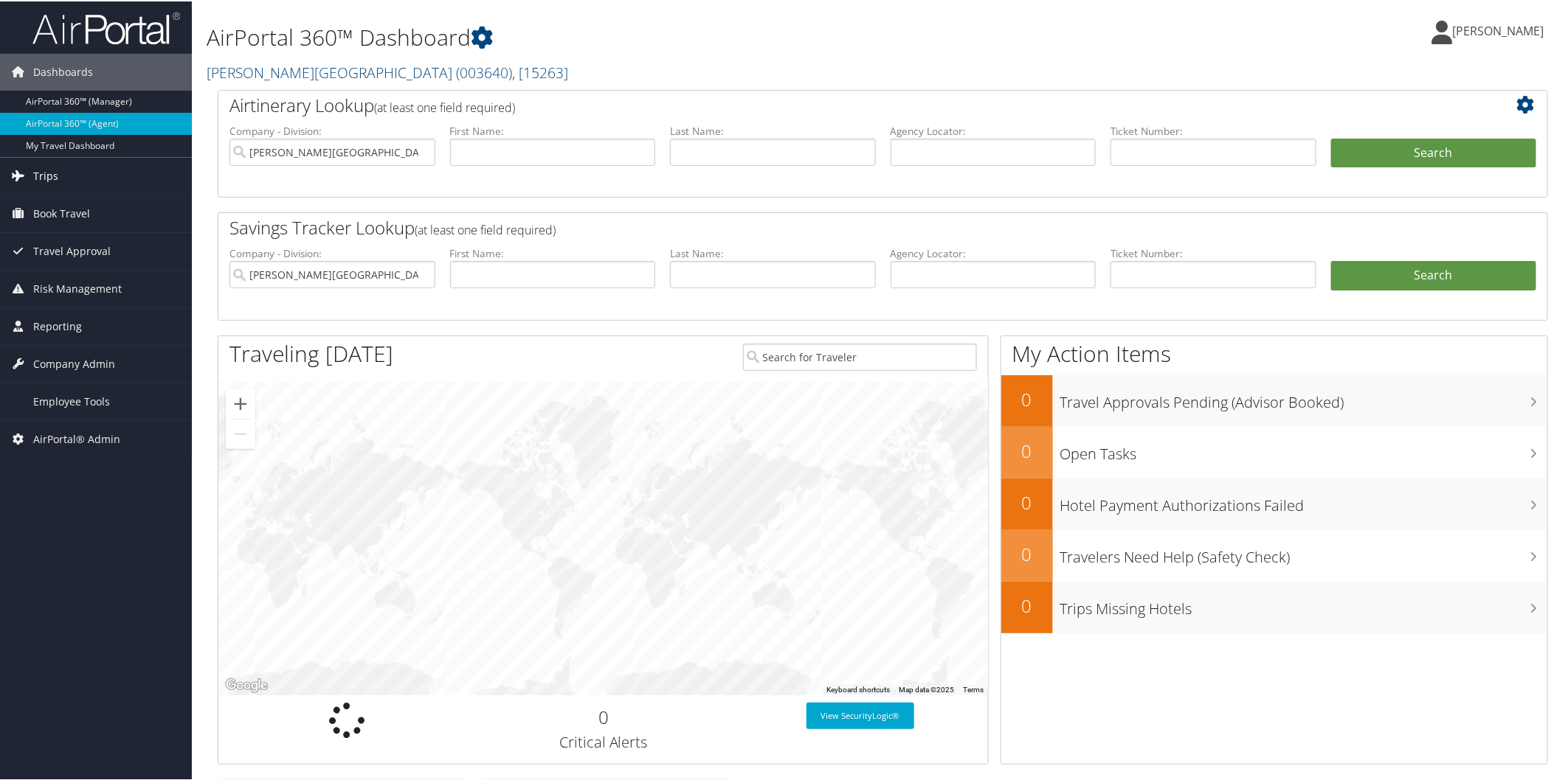
click at [69, 176] on link "Trips" at bounding box center [95, 174] width 192 height 37
click at [82, 474] on span "Company Admin" at bounding box center [74, 473] width 82 height 37
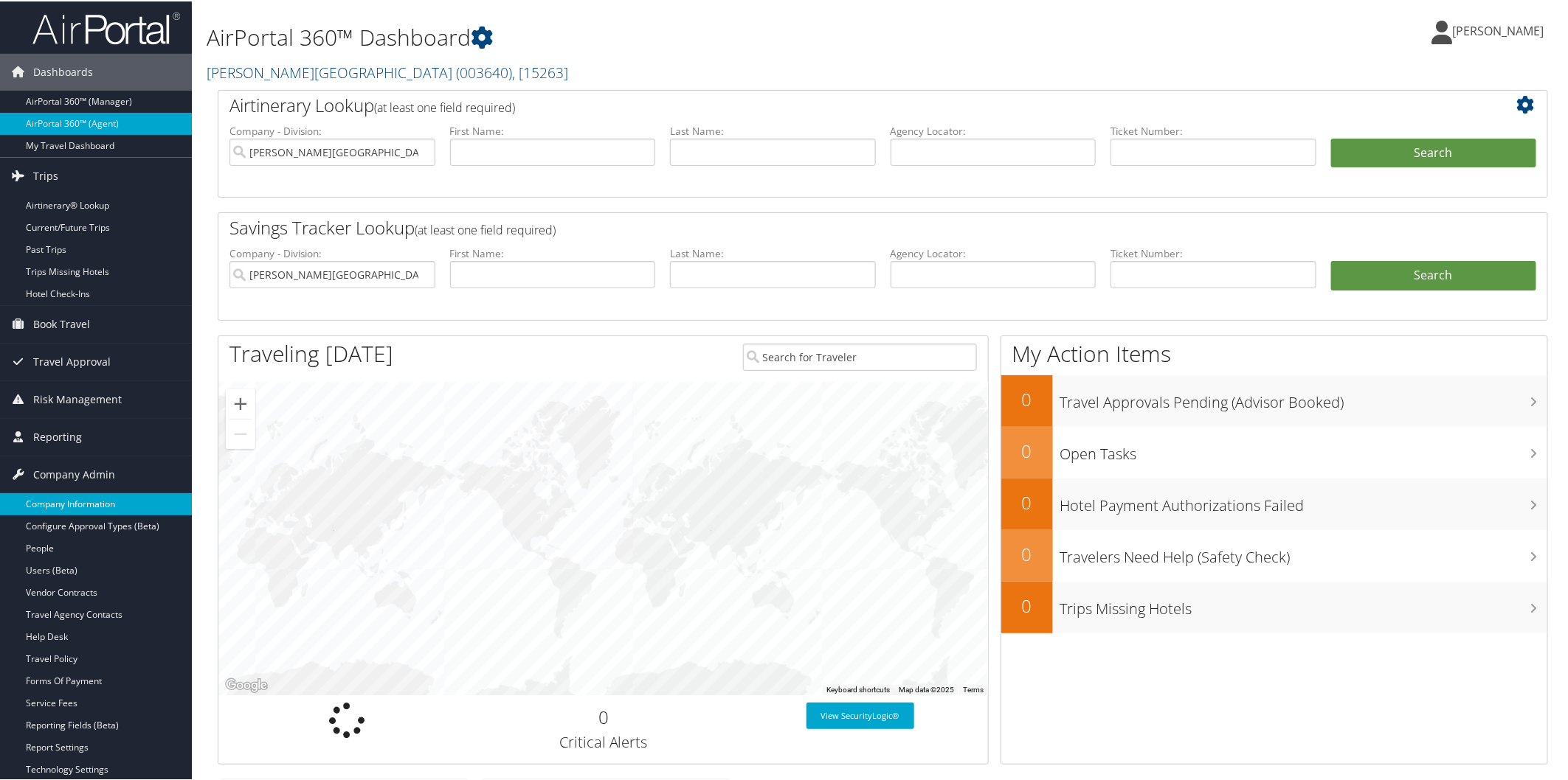
click at [83, 500] on link "Company Information" at bounding box center [95, 503] width 192 height 22
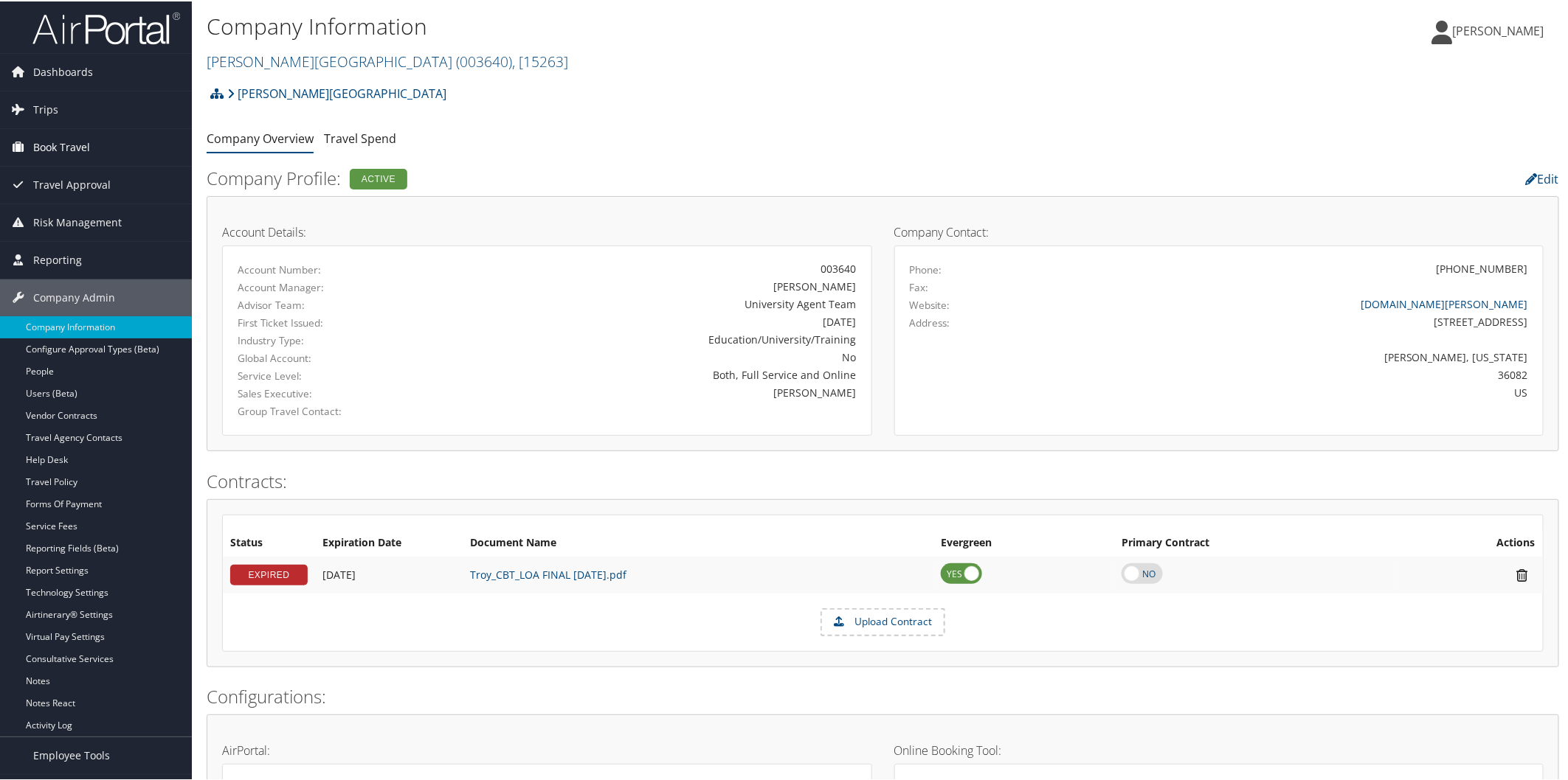
click at [55, 149] on span "Book Travel" at bounding box center [61, 145] width 57 height 37
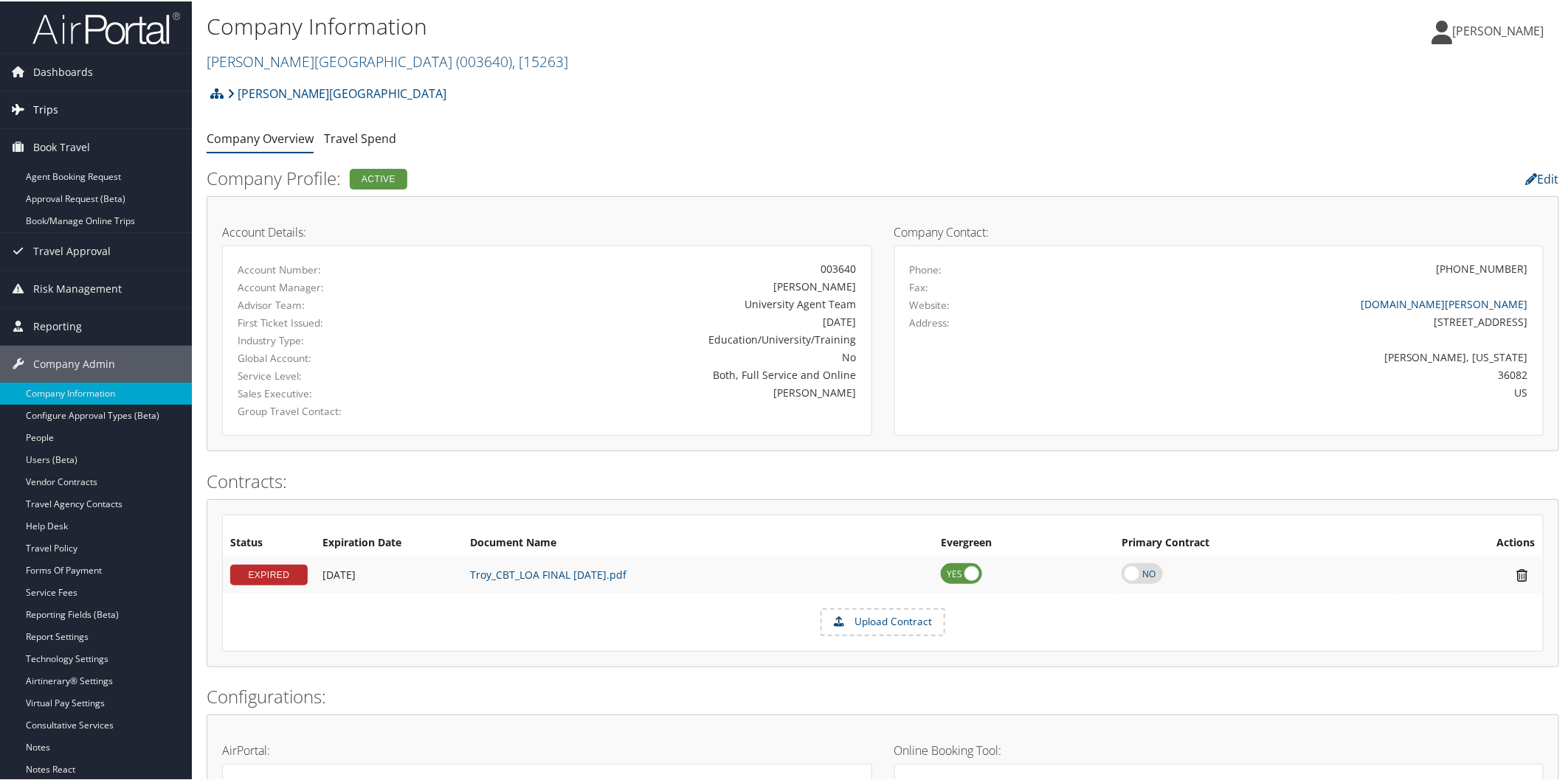
click at [58, 113] on link "Trips" at bounding box center [95, 108] width 192 height 37
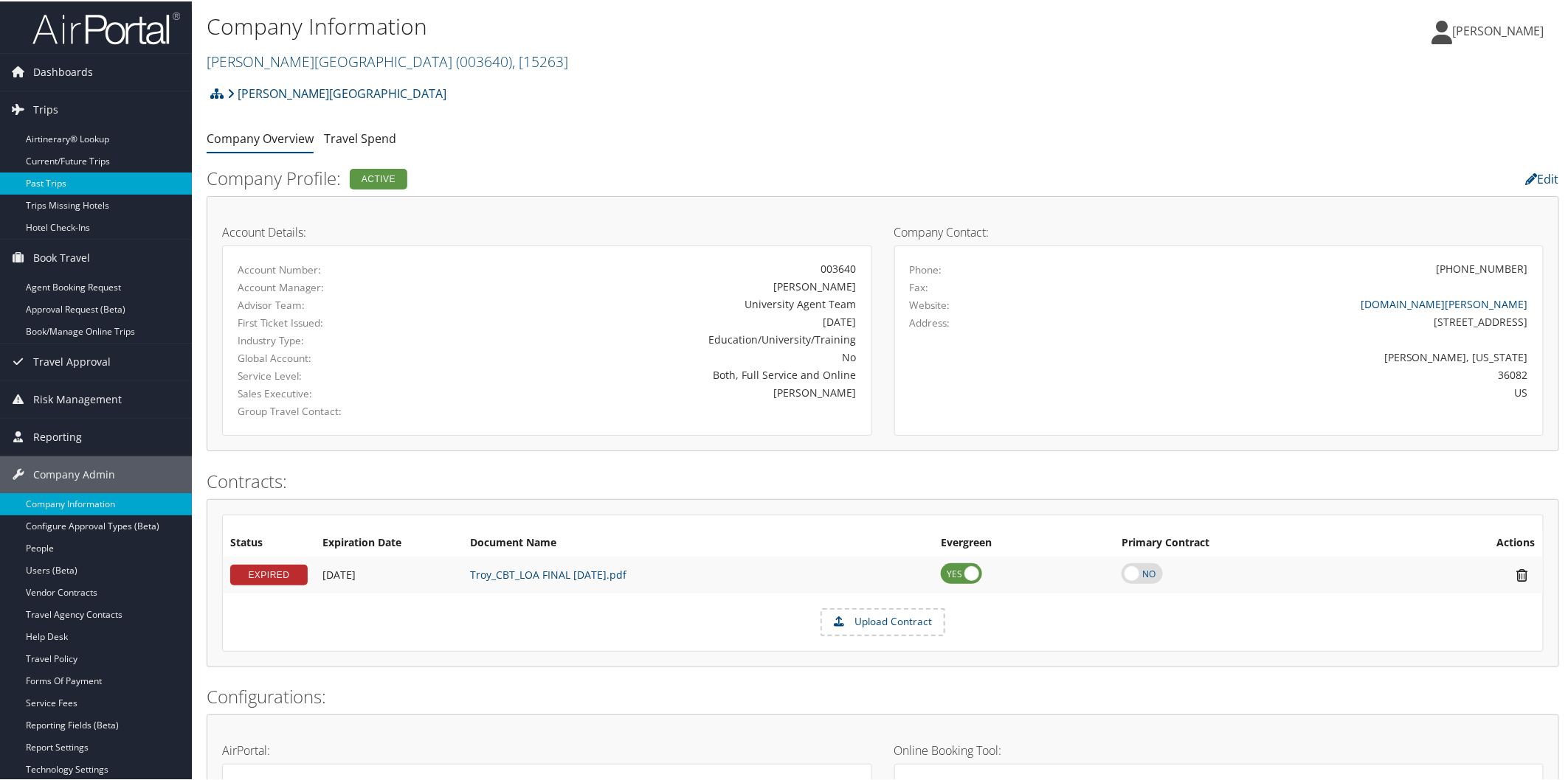
click at [75, 177] on link "Past Trips" at bounding box center [95, 182] width 192 height 22
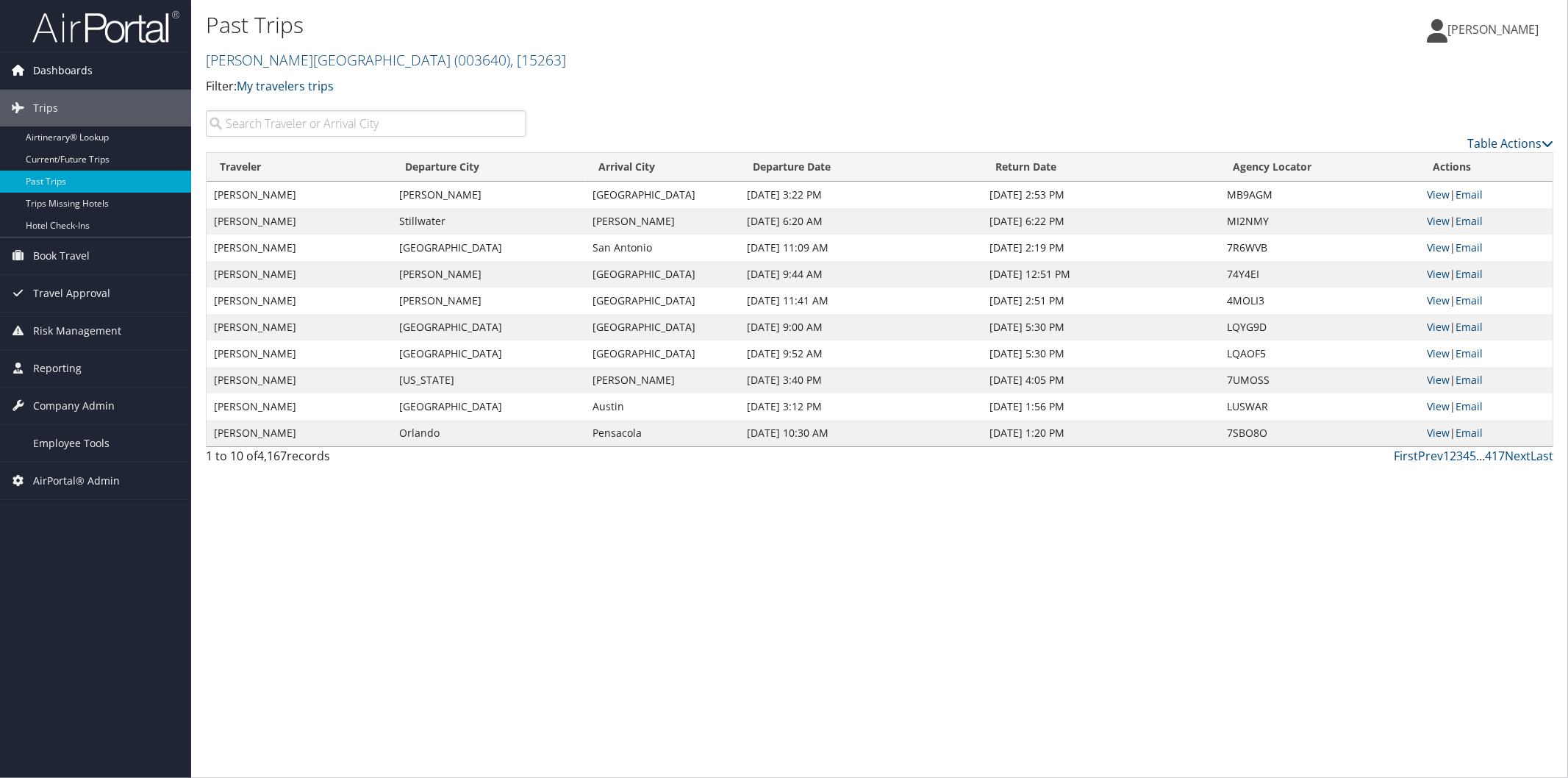
click at [90, 69] on span "Dashboards" at bounding box center [62, 70] width 59 height 37
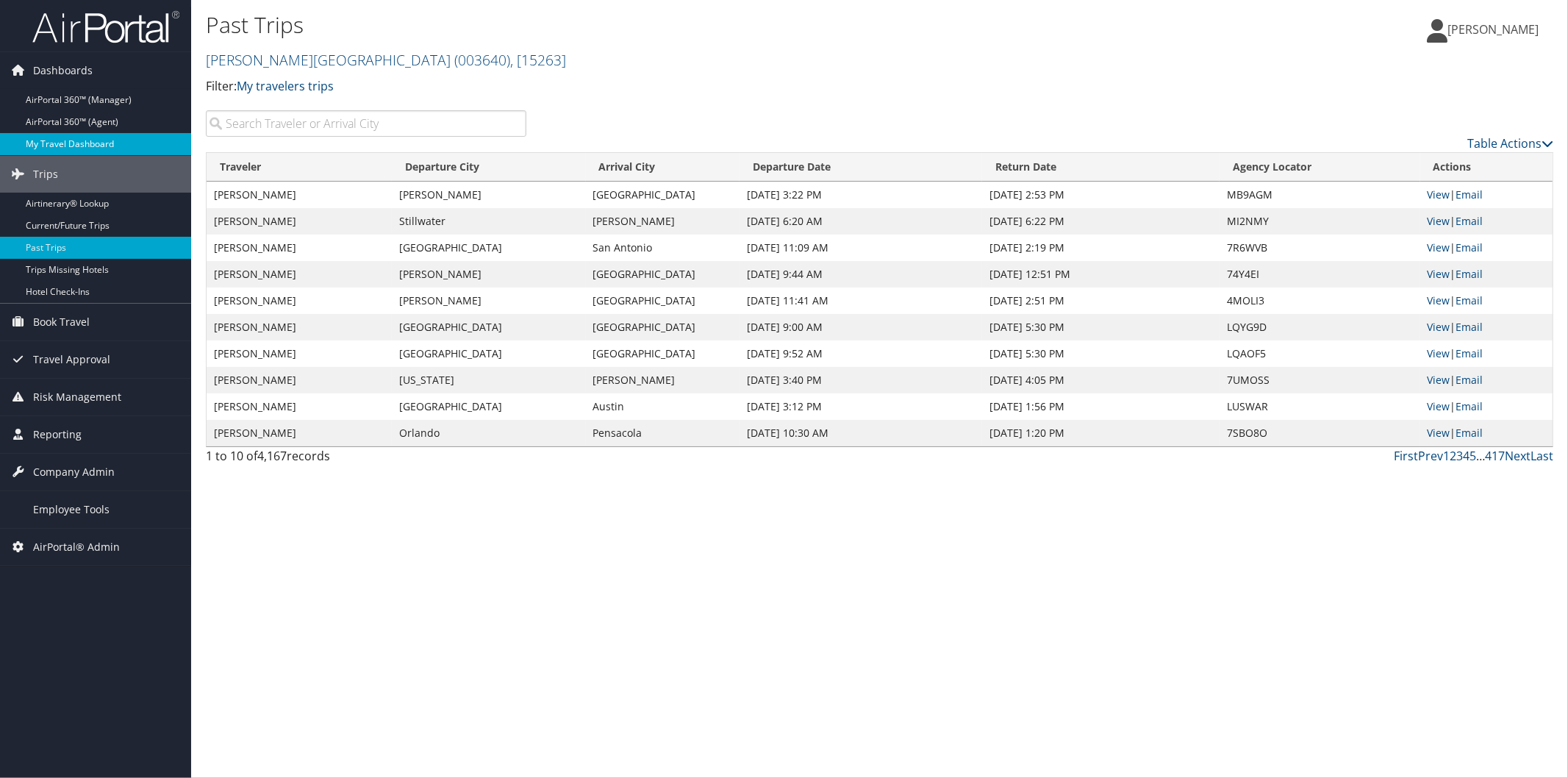
click at [97, 142] on link "My Travel Dashboard" at bounding box center [95, 144] width 191 height 22
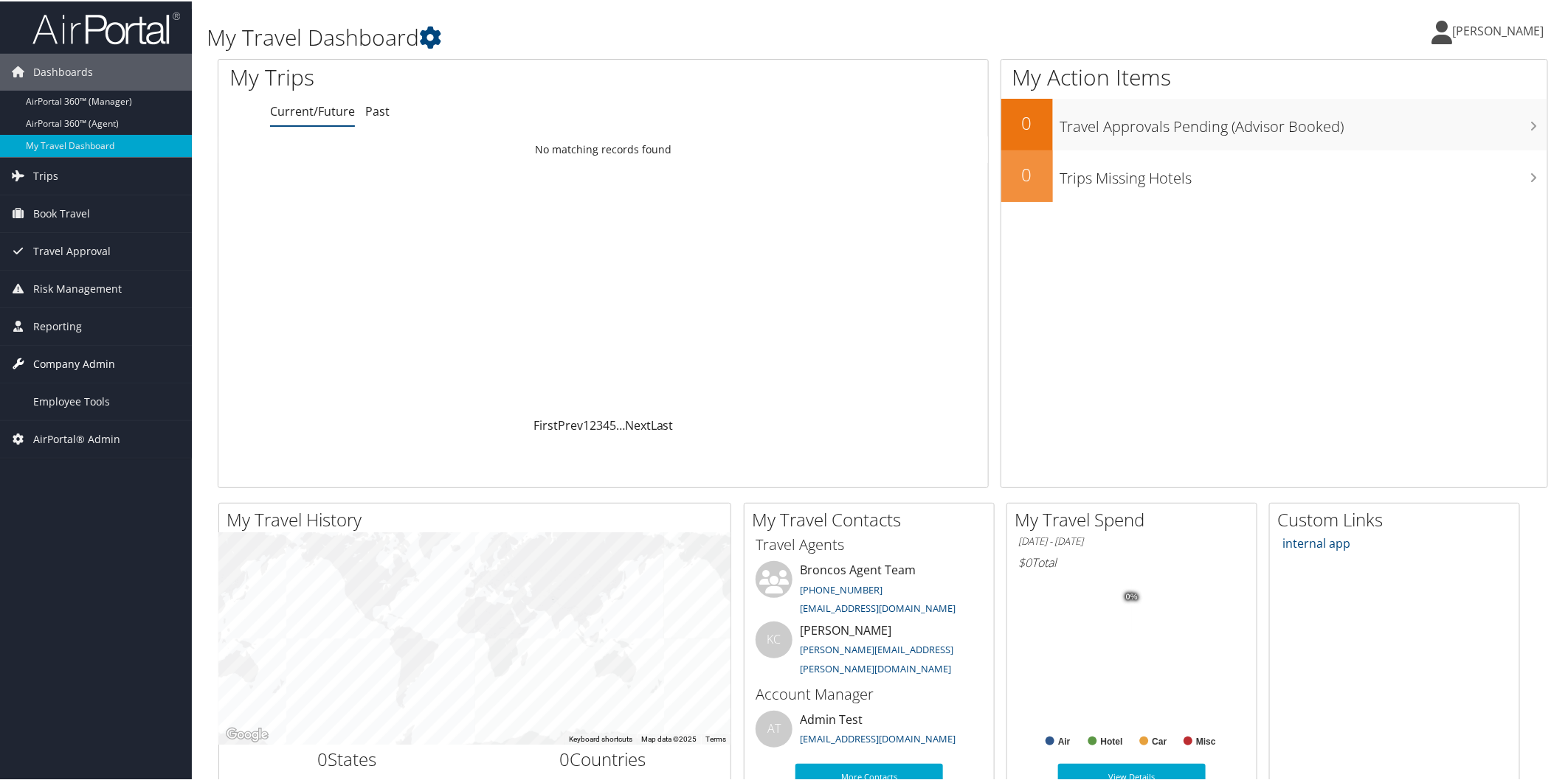
click at [102, 358] on span "Company Admin" at bounding box center [74, 363] width 82 height 37
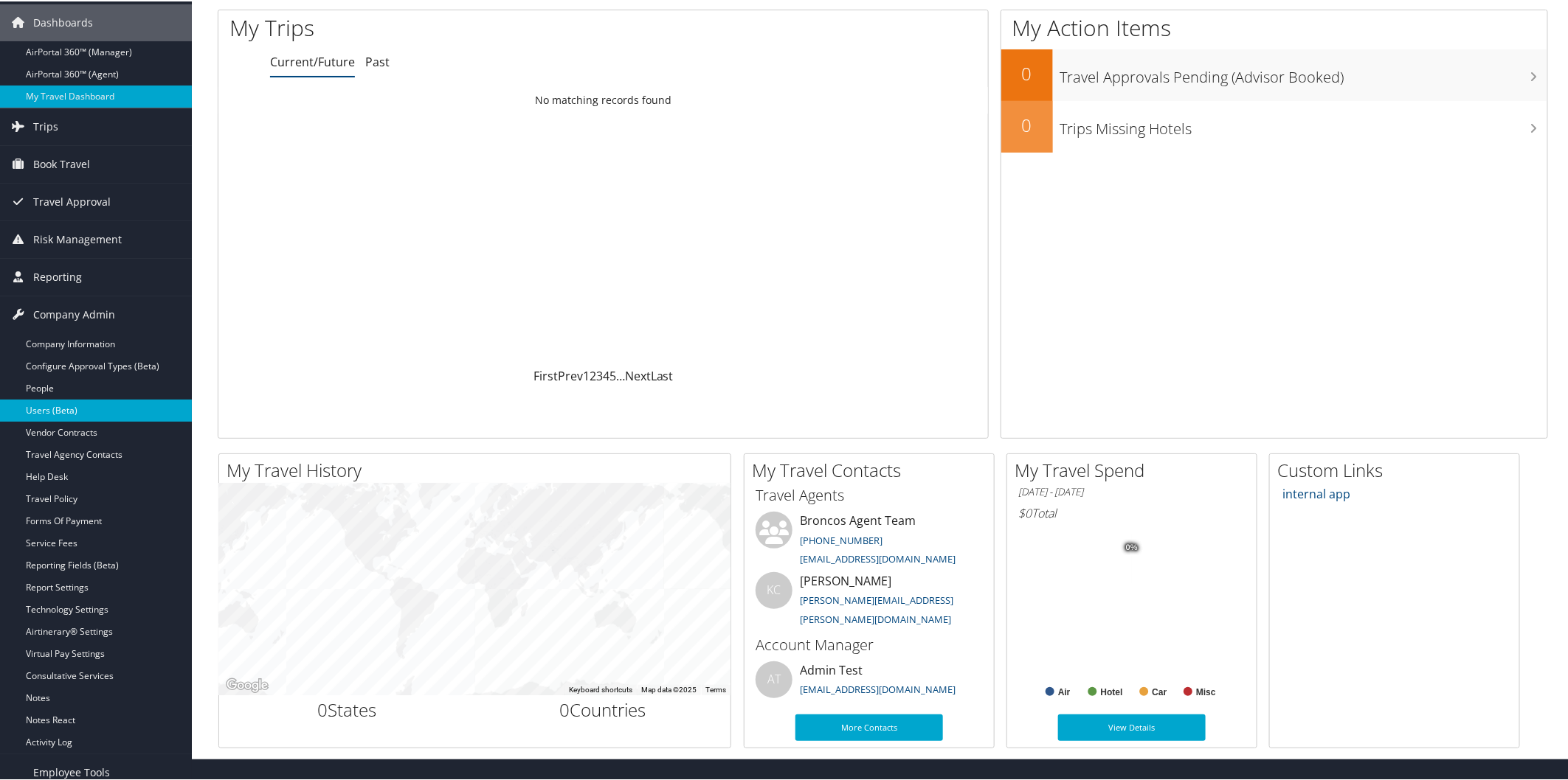
scroll to position [98, 0]
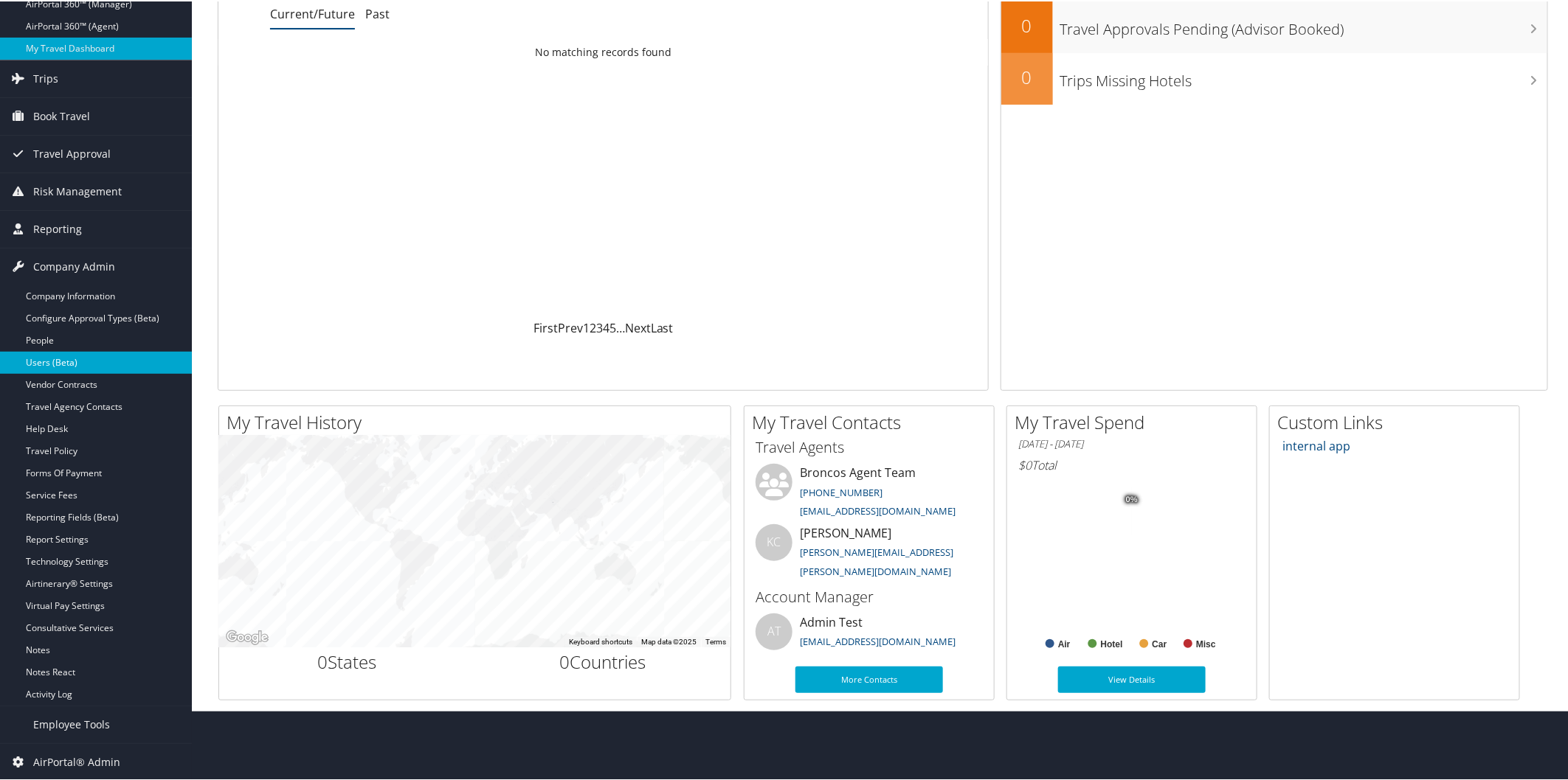
click at [99, 358] on link "Users (Beta)" at bounding box center [95, 361] width 192 height 22
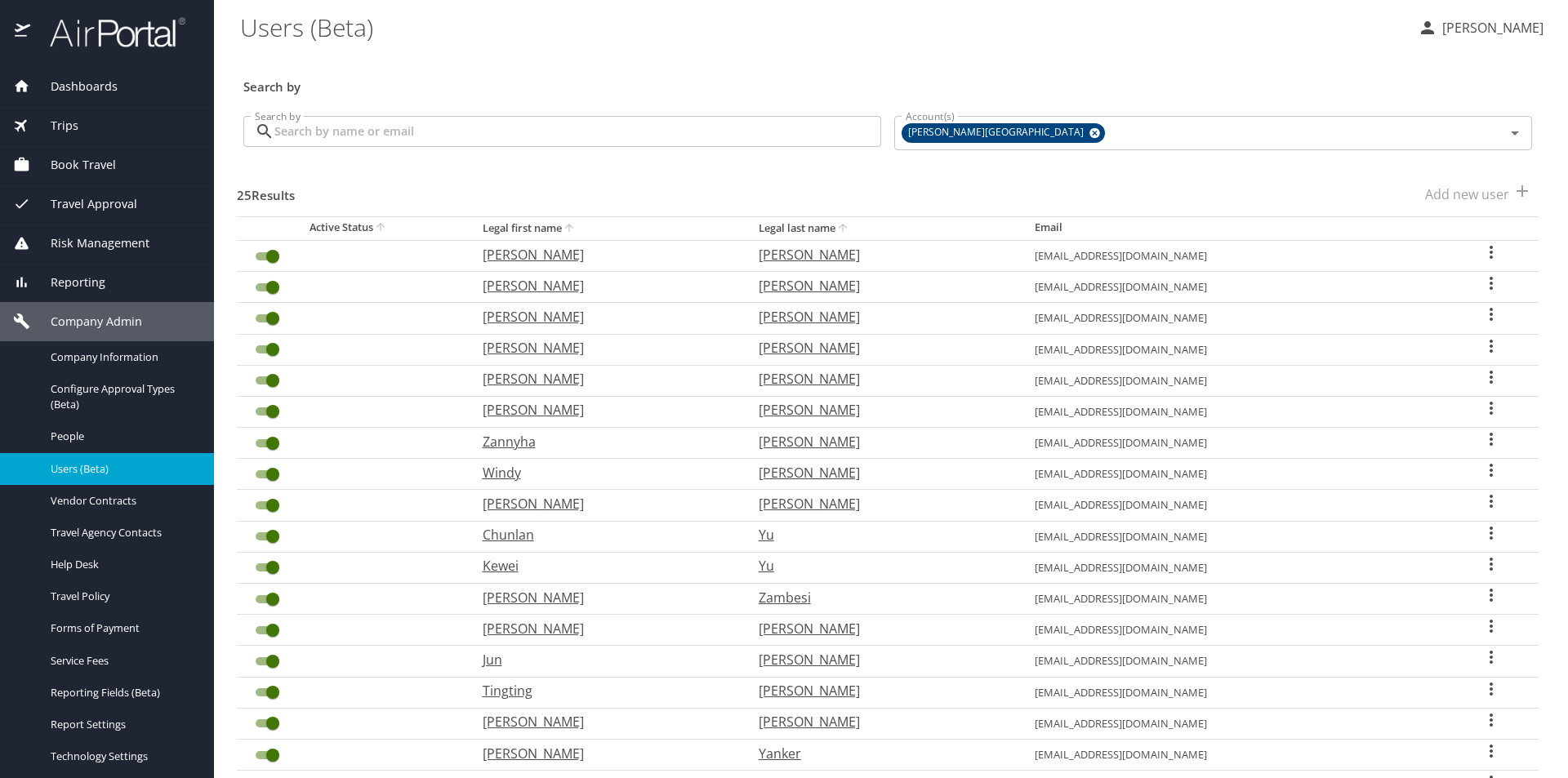
select select "US"
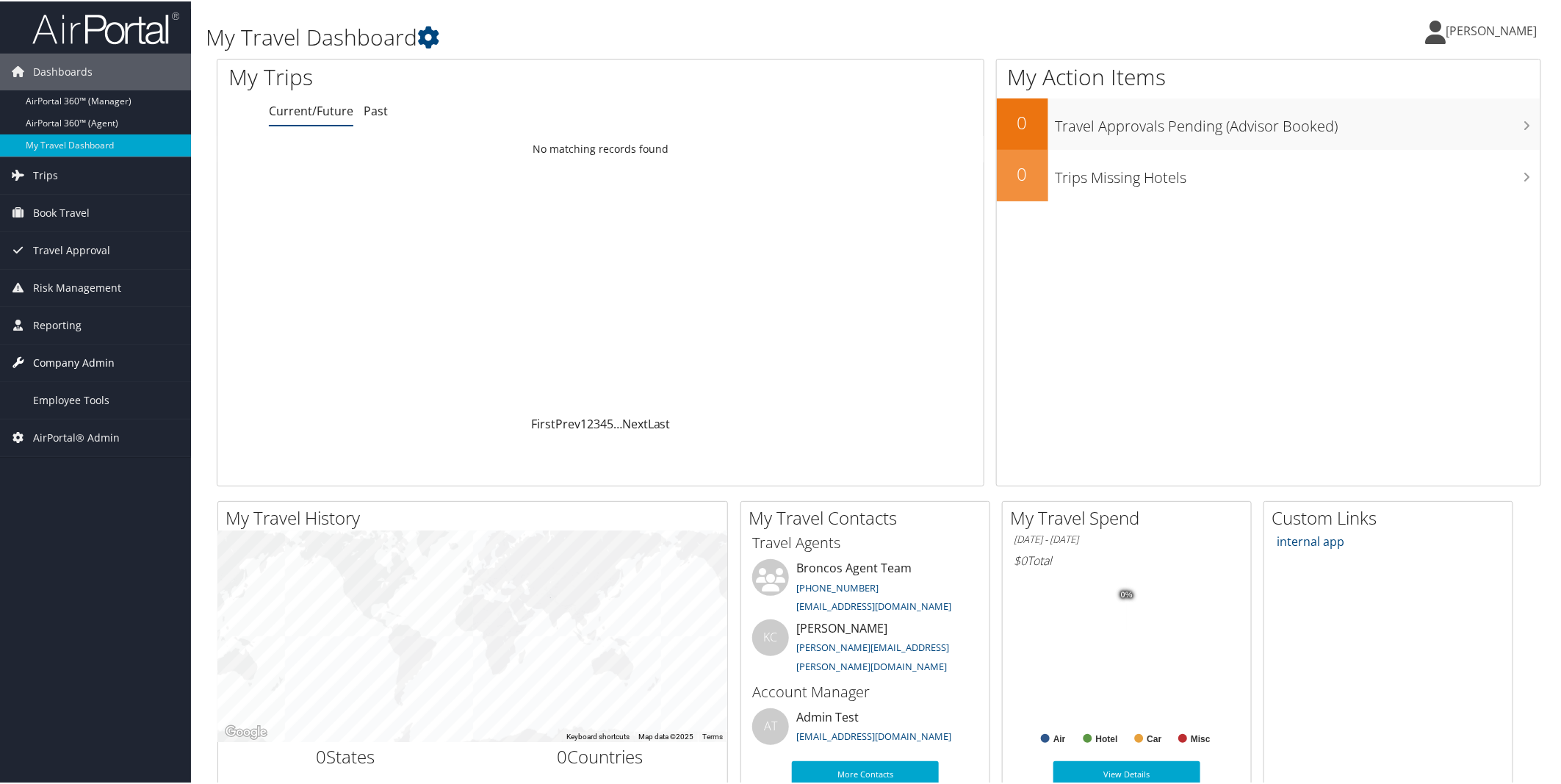
click at [62, 355] on span "Company Admin" at bounding box center [73, 361] width 82 height 37
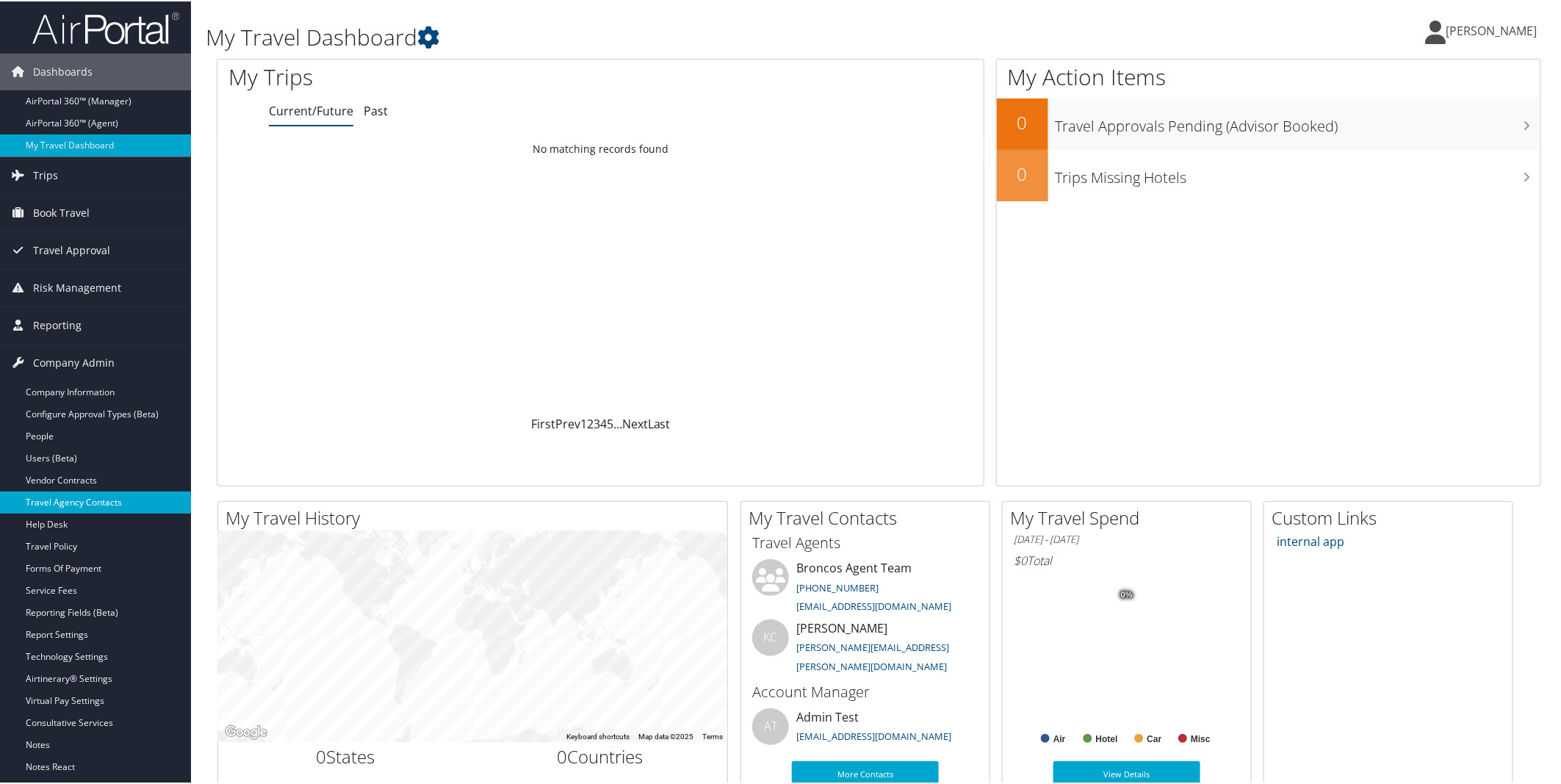
scroll to position [90, 0]
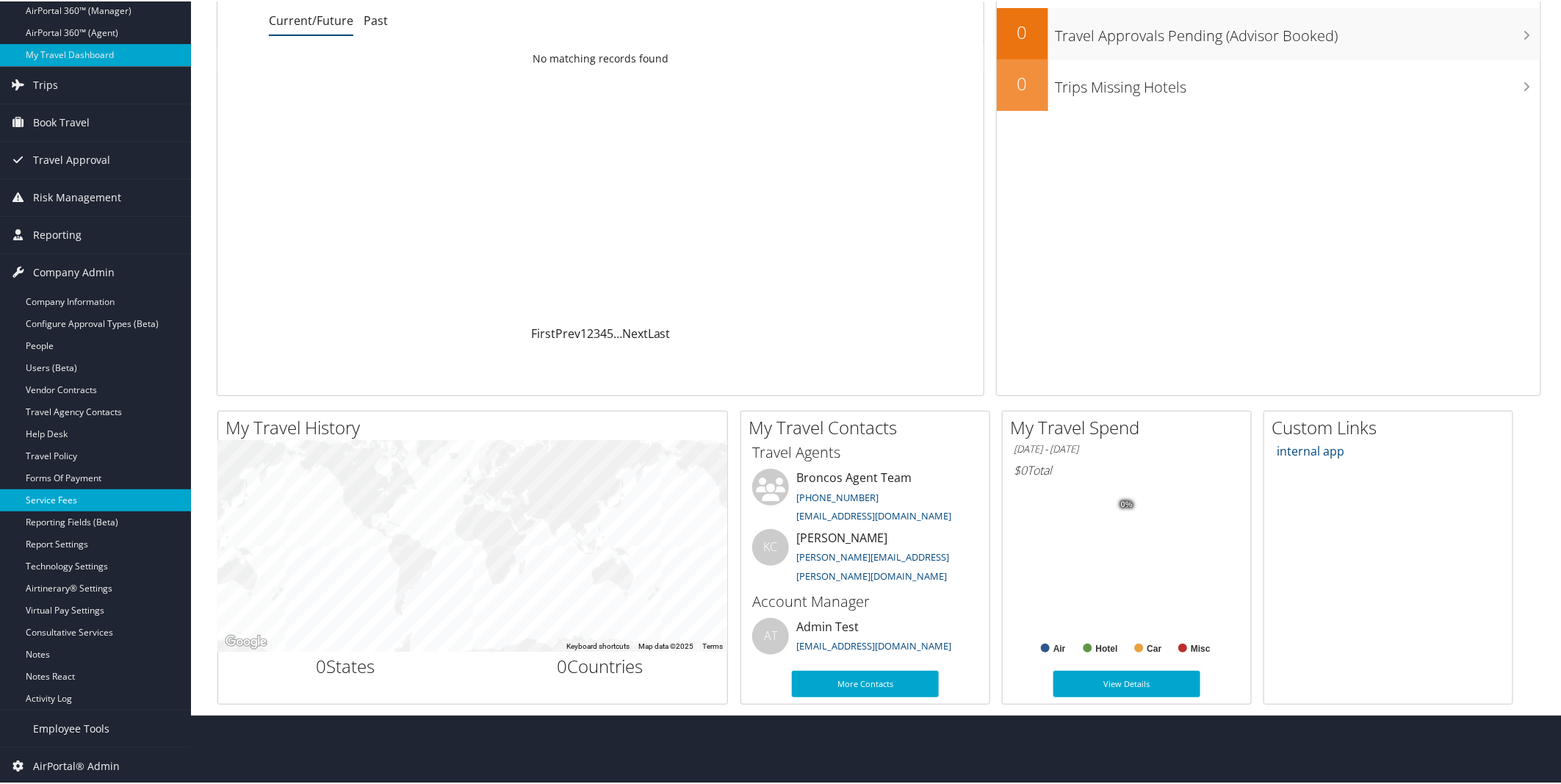
click at [51, 492] on link "Service Fees" at bounding box center [95, 498] width 191 height 22
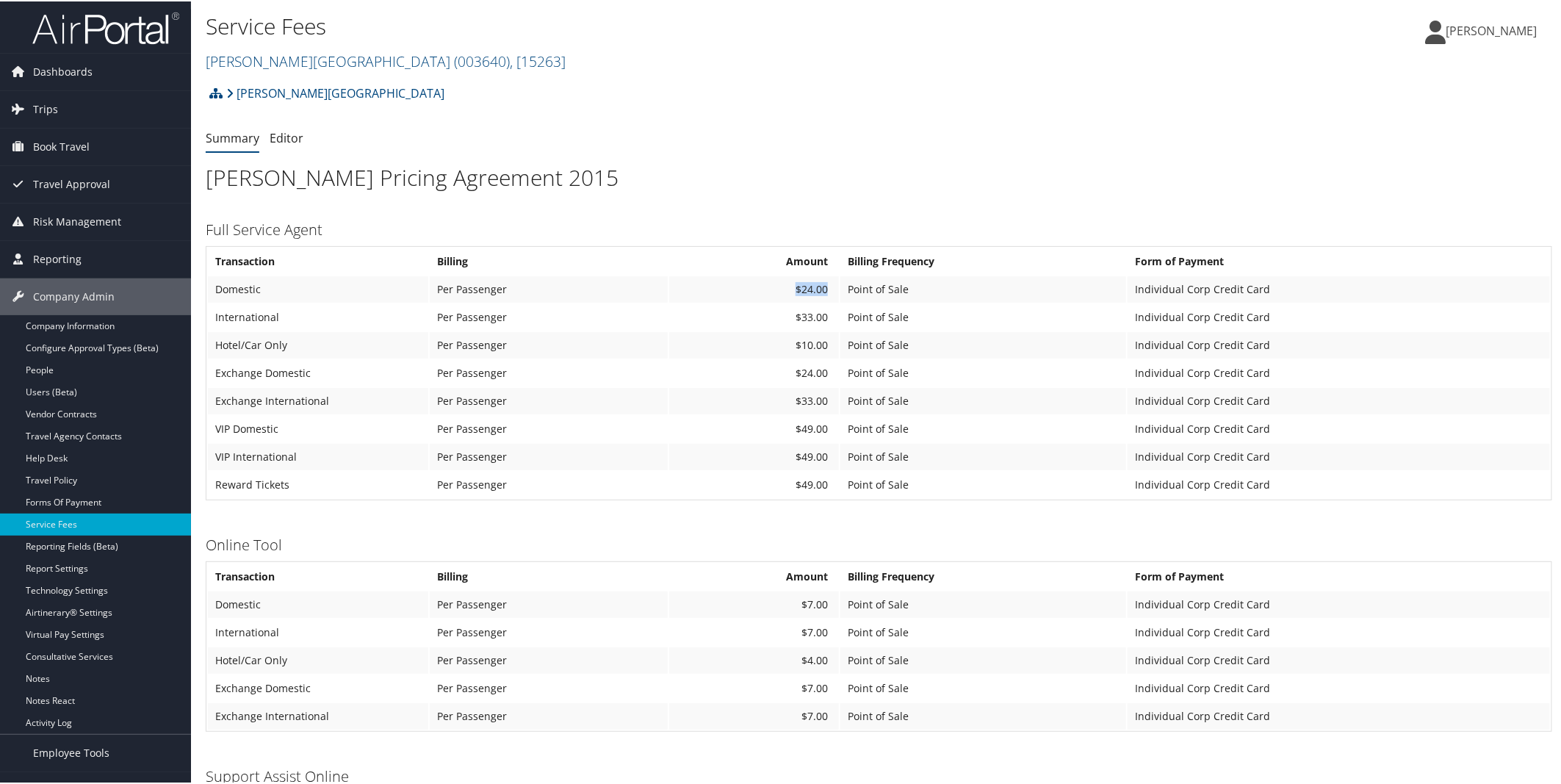
drag, startPoint x: 786, startPoint y: 283, endPoint x: 826, endPoint y: 283, distance: 40.0
click at [826, 283] on td "$24.00" at bounding box center [754, 288] width 170 height 26
drag, startPoint x: 212, startPoint y: 287, endPoint x: 305, endPoint y: 292, distance: 93.1
click at [305, 292] on td "Domestic" at bounding box center [318, 288] width 220 height 26
drag, startPoint x: 436, startPoint y: 287, endPoint x: 809, endPoint y: 305, distance: 373.4
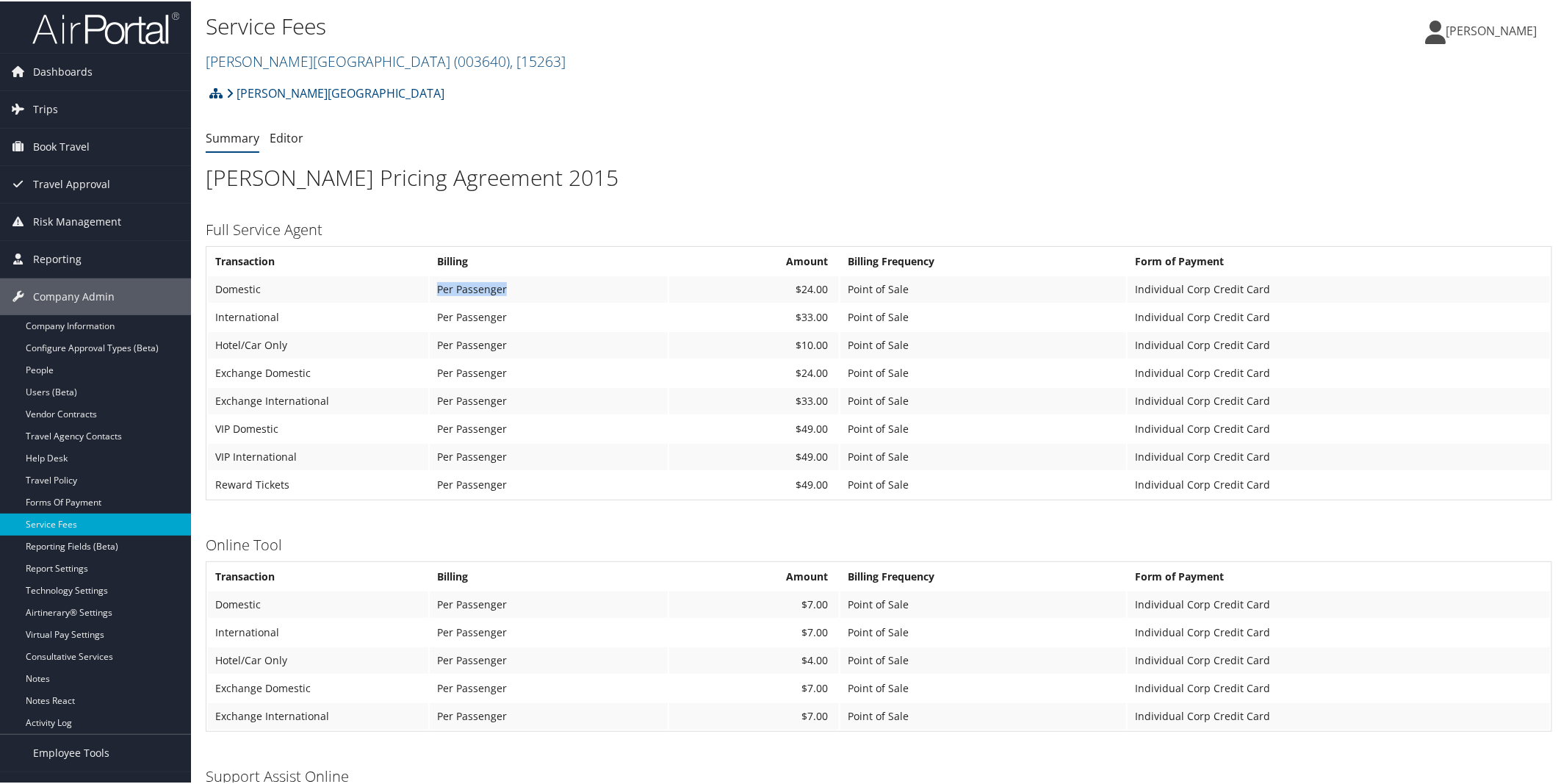
click at [514, 279] on td "Per Passenger" at bounding box center [549, 288] width 238 height 26
drag, startPoint x: 796, startPoint y: 289, endPoint x: 833, endPoint y: 289, distance: 37.0
click at [833, 289] on td "$24.00" at bounding box center [754, 288] width 170 height 26
click at [614, 216] on div "[PERSON_NAME] University Account Structure [PERSON_NAME][GEOGRAPHIC_DATA] (0036…" at bounding box center [878, 565] width 1346 height 976
